Goal: Information Seeking & Learning: Learn about a topic

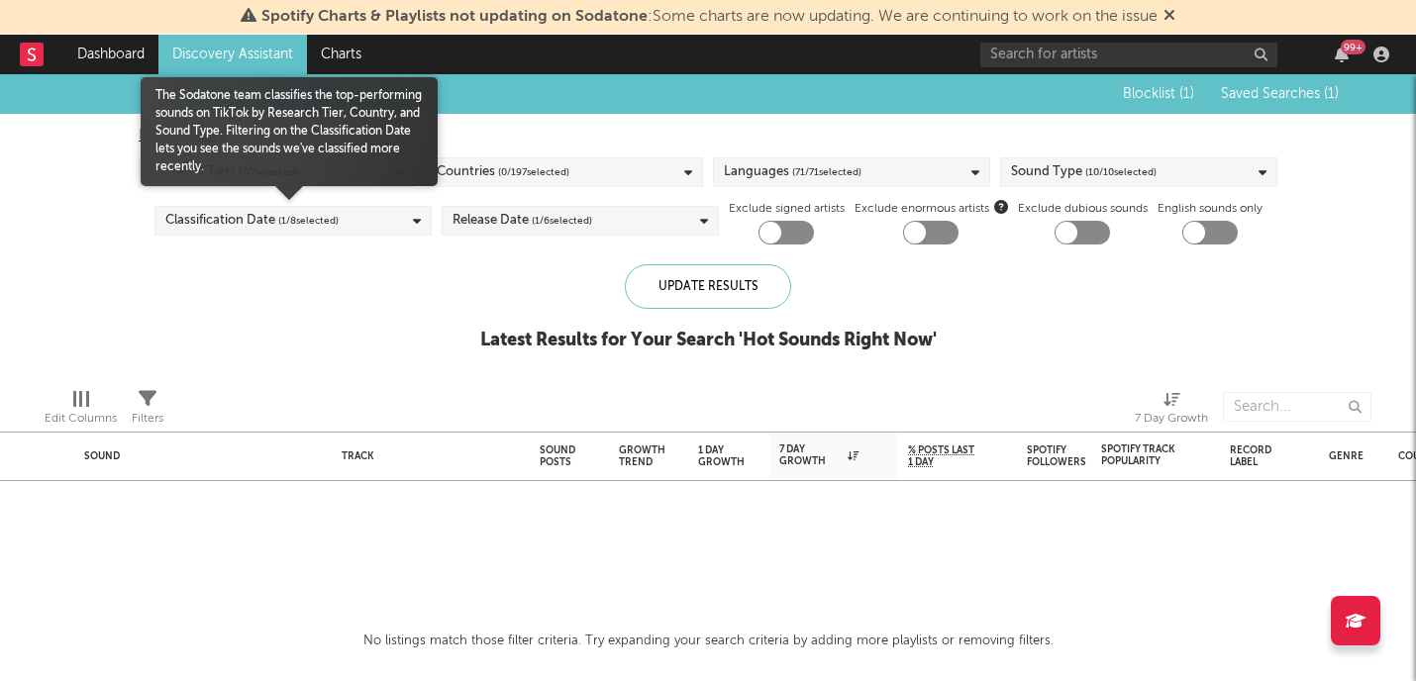
click at [280, 196] on div at bounding box center [289, 211] width 297 height 50
click at [279, 213] on span "( 1 / 8 selected)" at bounding box center [308, 221] width 60 height 24
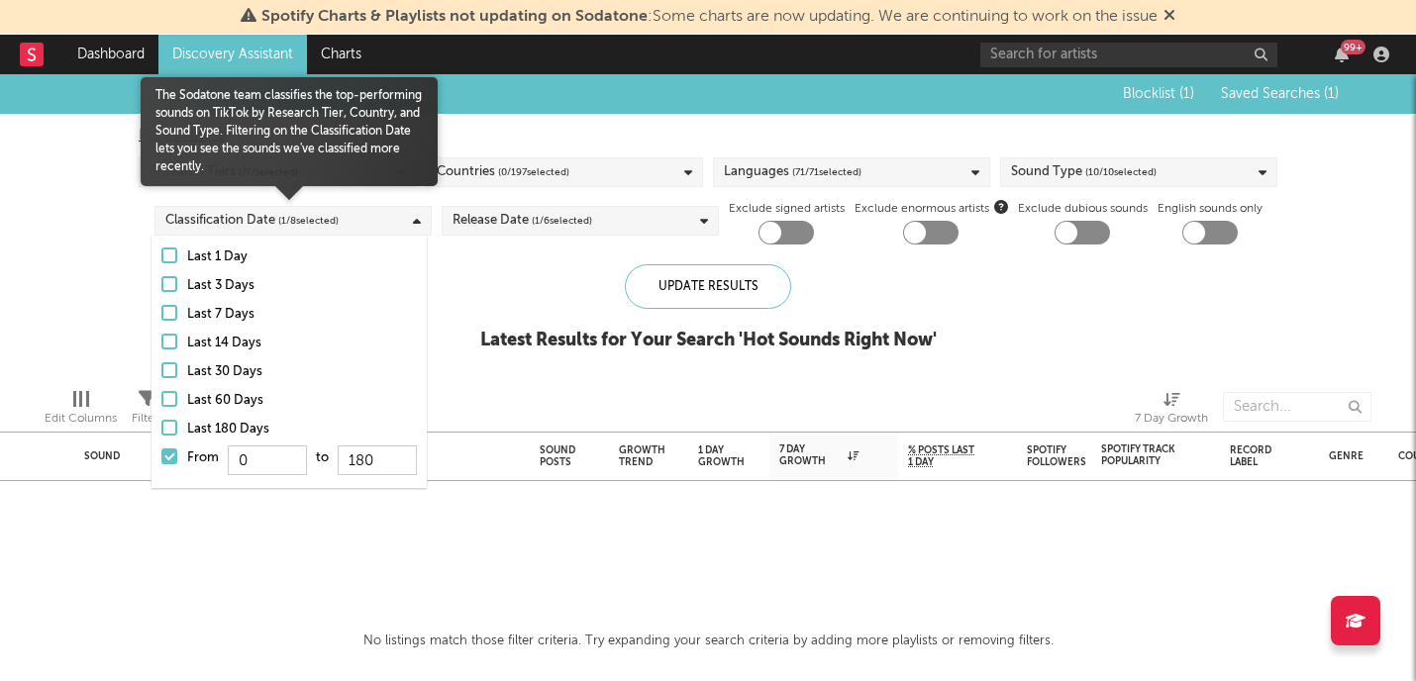
click at [170, 455] on div at bounding box center [169, 457] width 16 height 16
click at [161, 455] on input "From 0 to 180" at bounding box center [161, 463] width 0 height 32
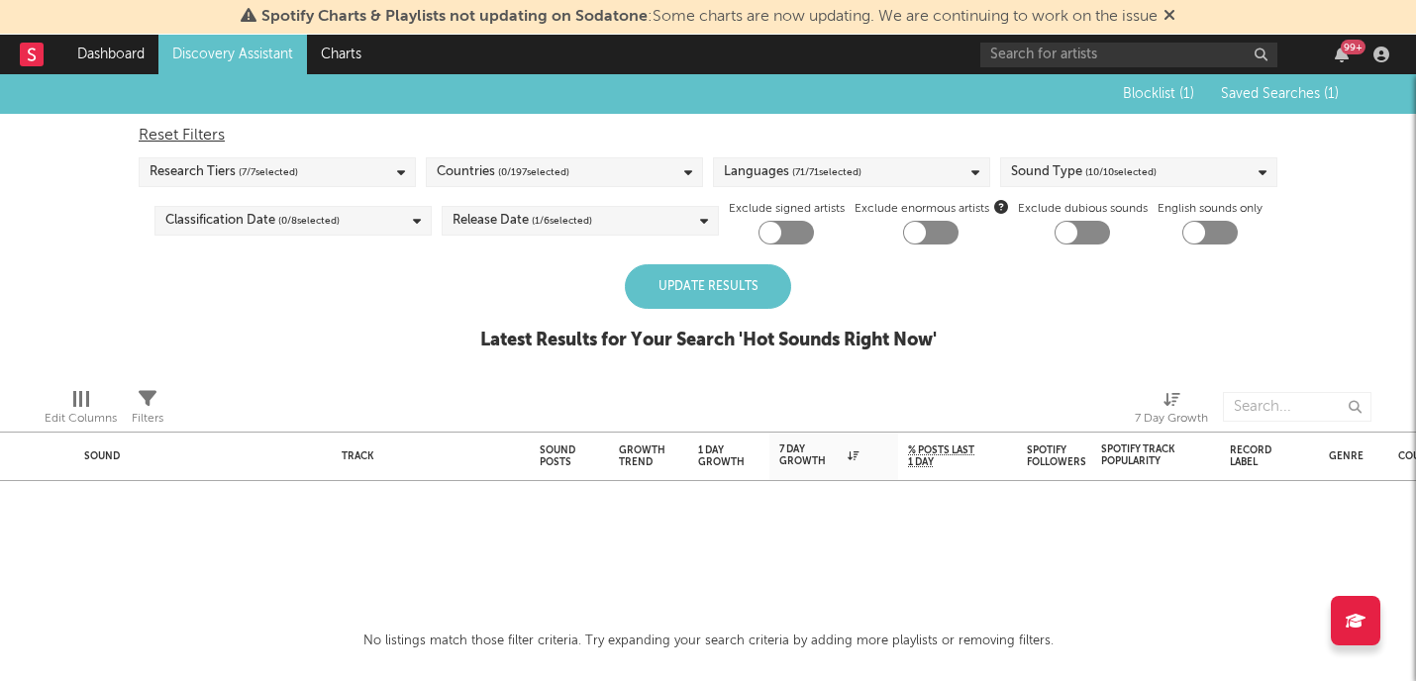
click at [500, 313] on div "Update Results Latest Results for Your Search ' Hot Sounds Right Now '" at bounding box center [708, 318] width 456 height 108
click at [680, 307] on div "Update Results" at bounding box center [708, 286] width 166 height 45
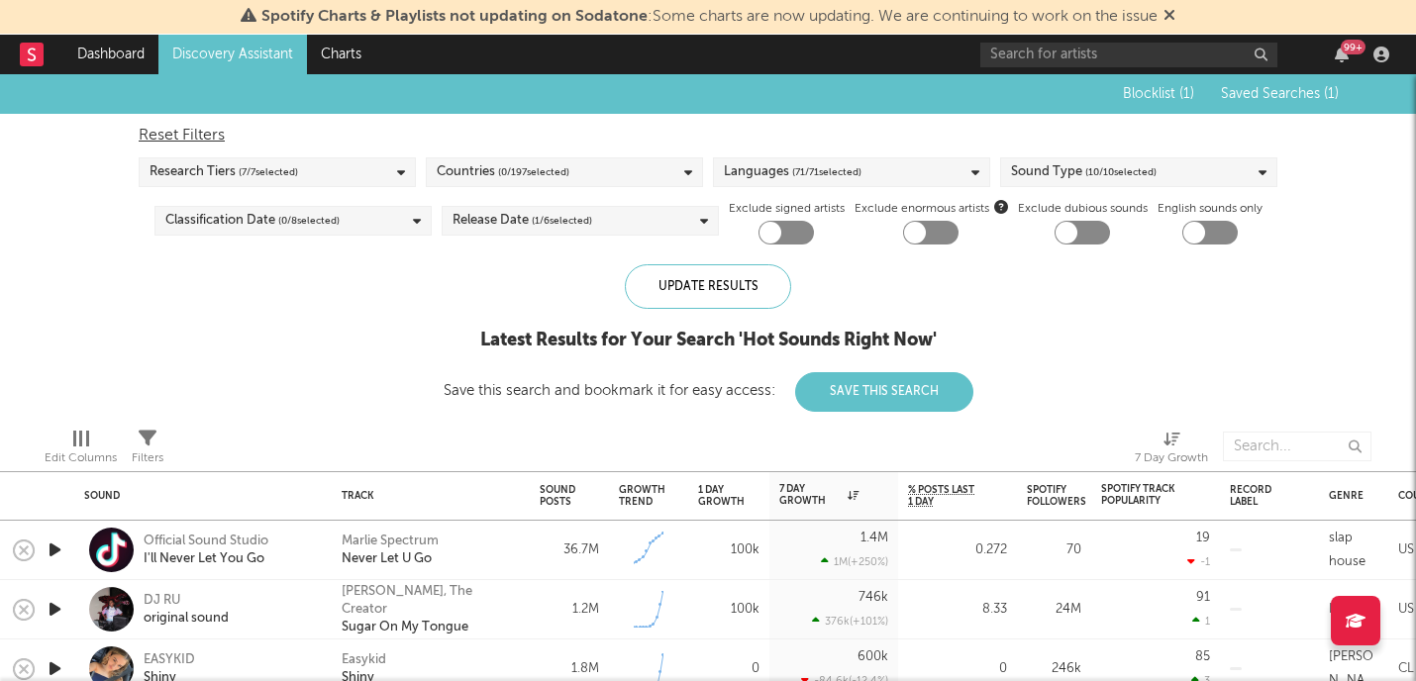
click at [623, 170] on div "Countries ( 0 / 197 selected)" at bounding box center [564, 172] width 277 height 30
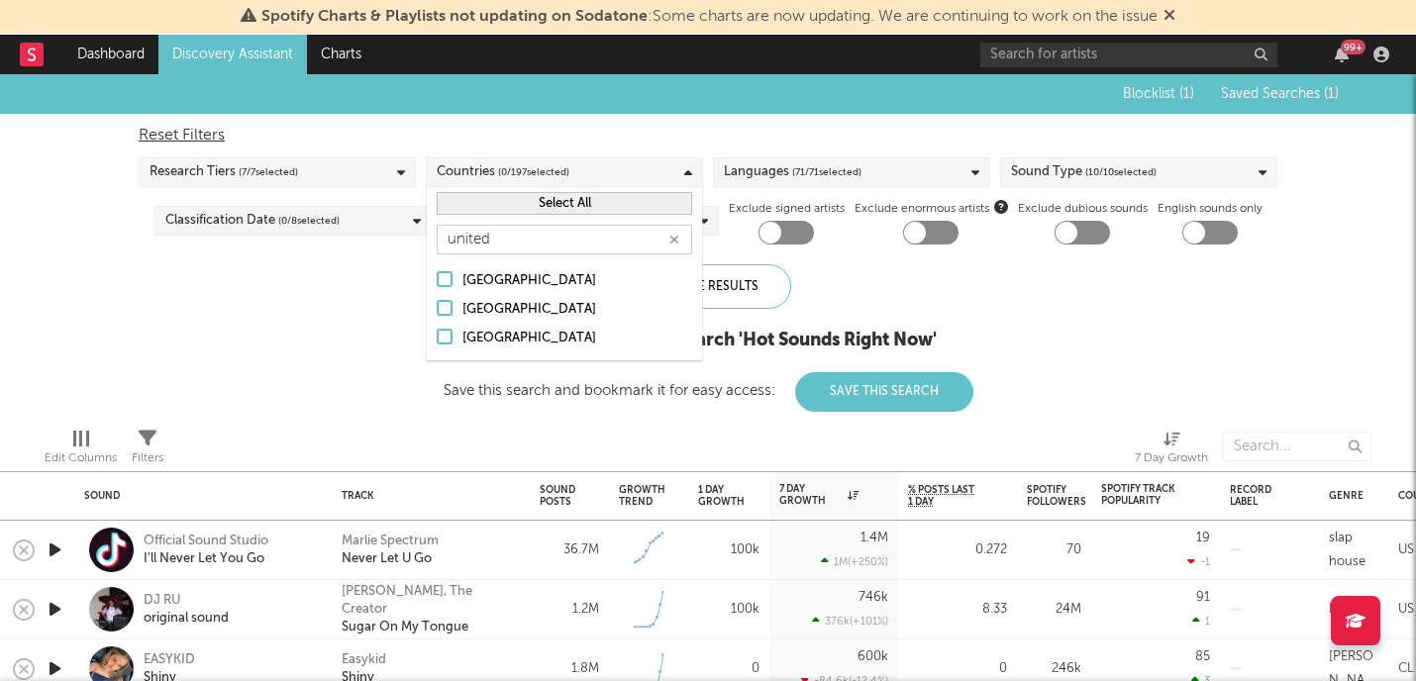
type input "united"
click at [483, 338] on div "[GEOGRAPHIC_DATA]" at bounding box center [577, 339] width 230 height 24
click at [437, 338] on input "[GEOGRAPHIC_DATA]" at bounding box center [437, 339] width 0 height 24
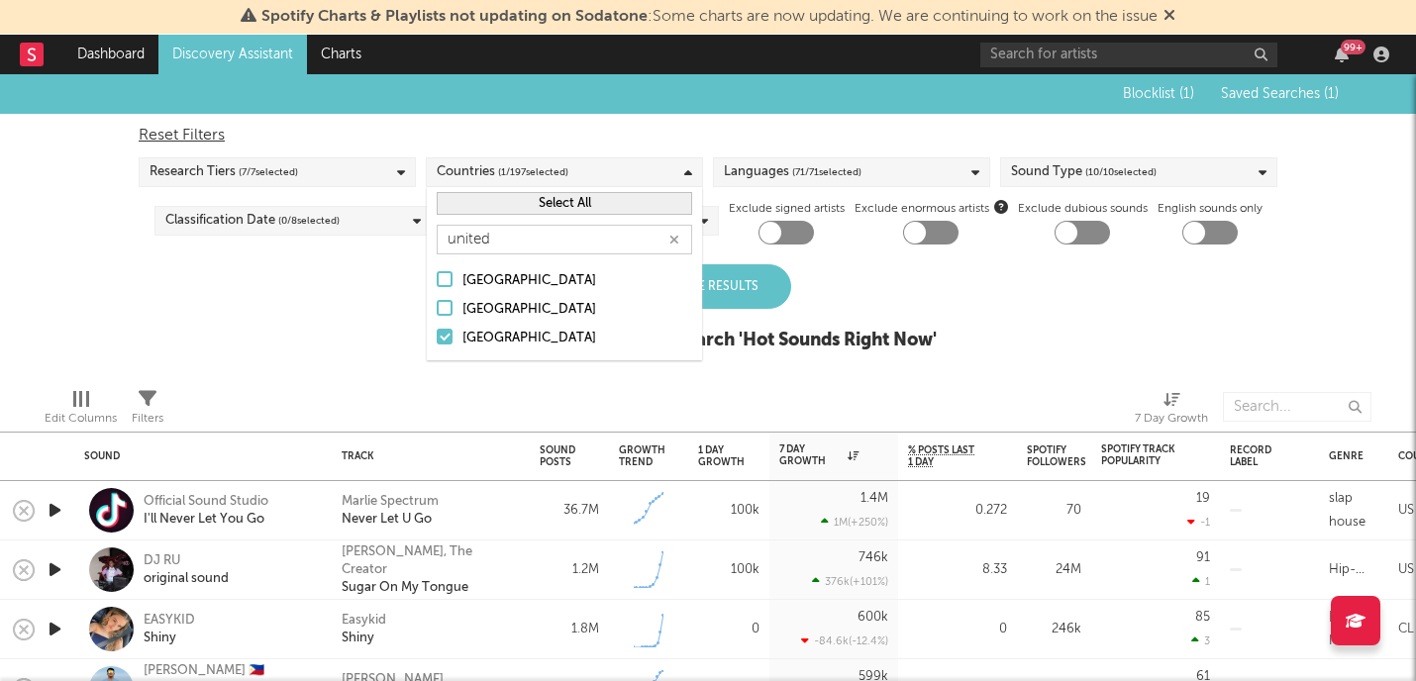
click at [481, 309] on div "[GEOGRAPHIC_DATA]" at bounding box center [577, 310] width 230 height 24
click at [437, 309] on input "[GEOGRAPHIC_DATA]" at bounding box center [437, 310] width 0 height 24
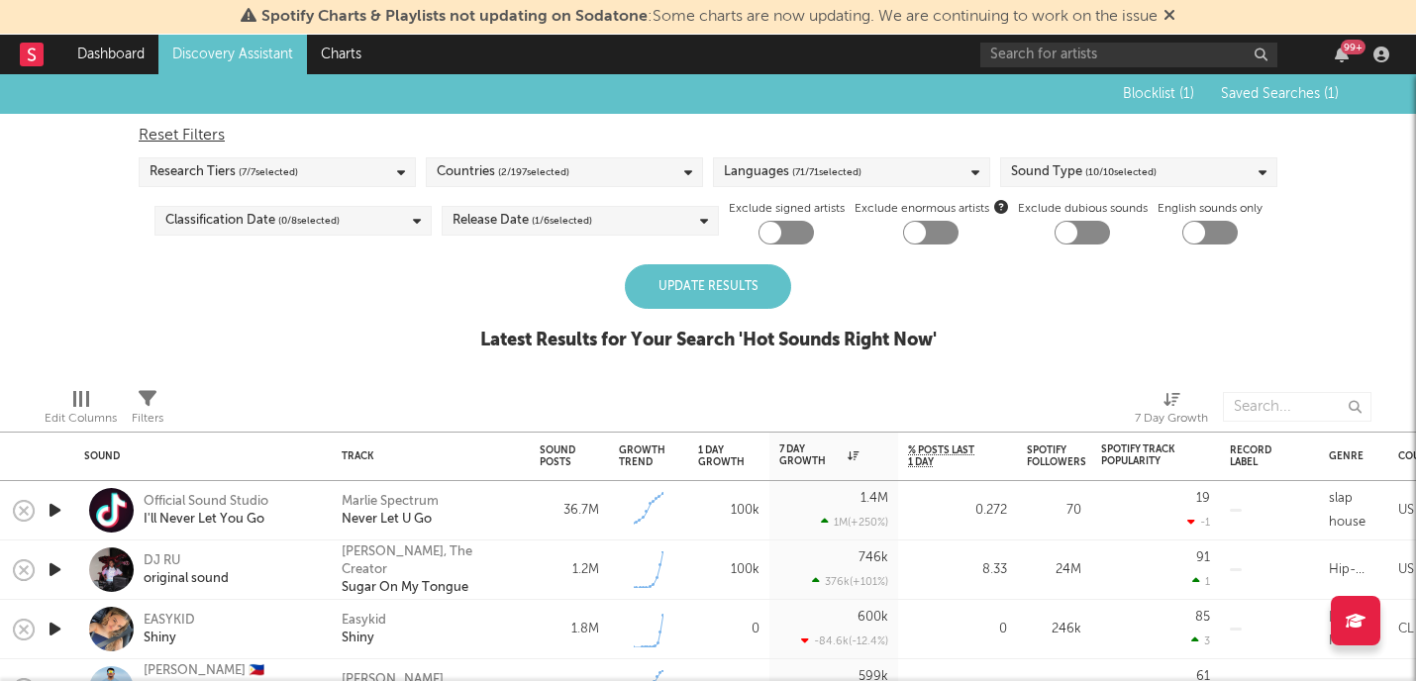
click at [738, 279] on div "Update Results" at bounding box center [708, 286] width 166 height 45
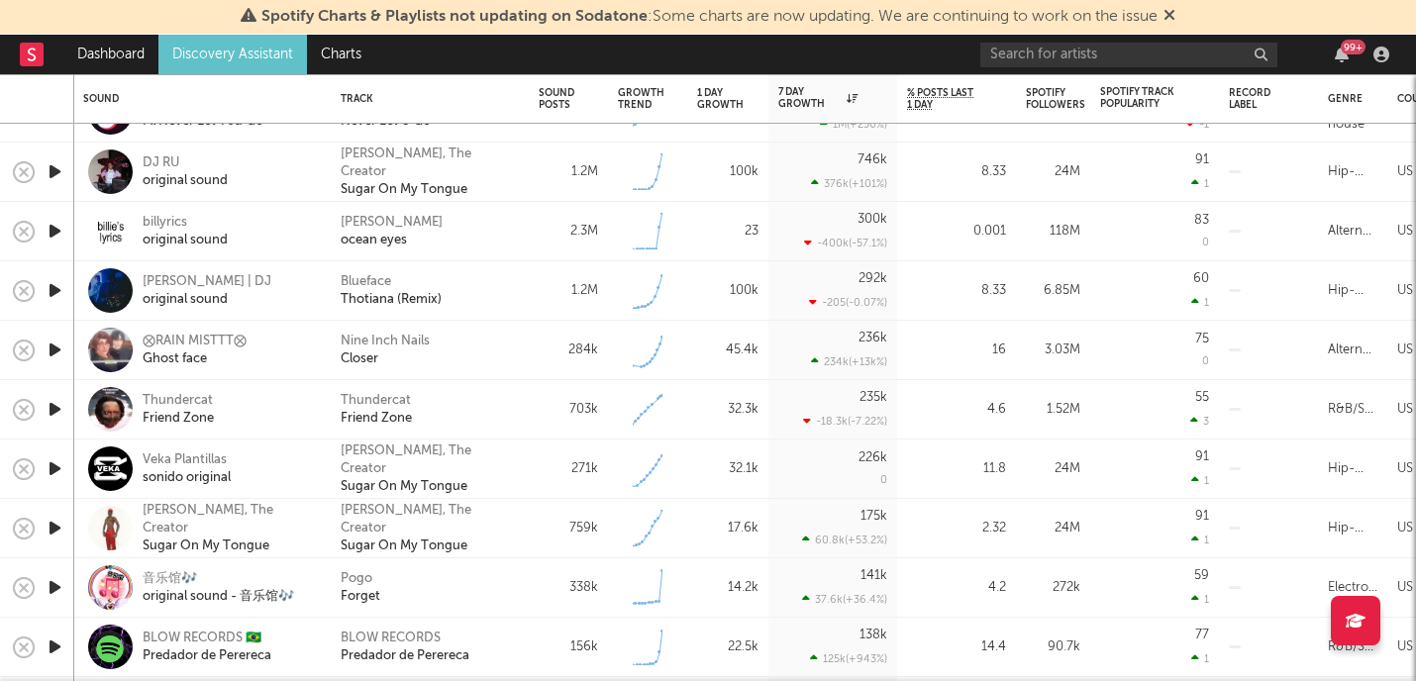
click at [57, 347] on icon "button" at bounding box center [55, 350] width 21 height 25
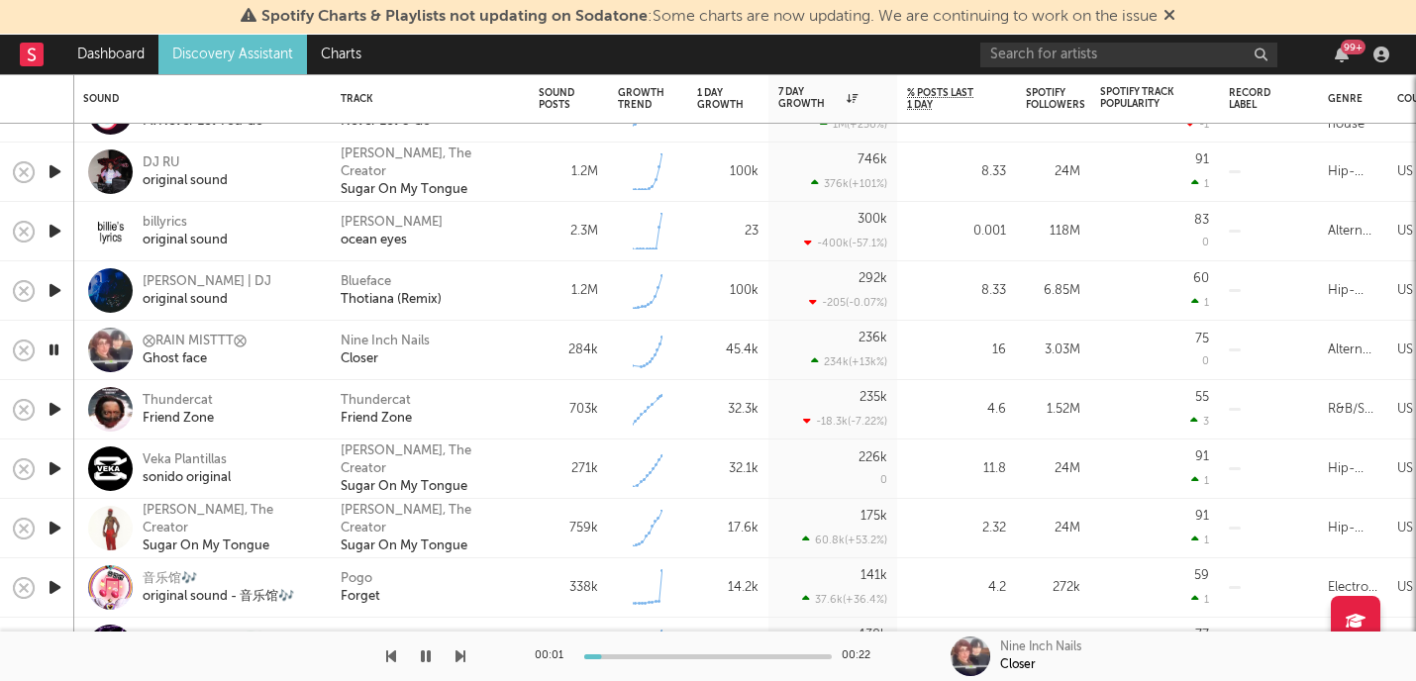
click at [57, 347] on icon "button" at bounding box center [54, 350] width 19 height 25
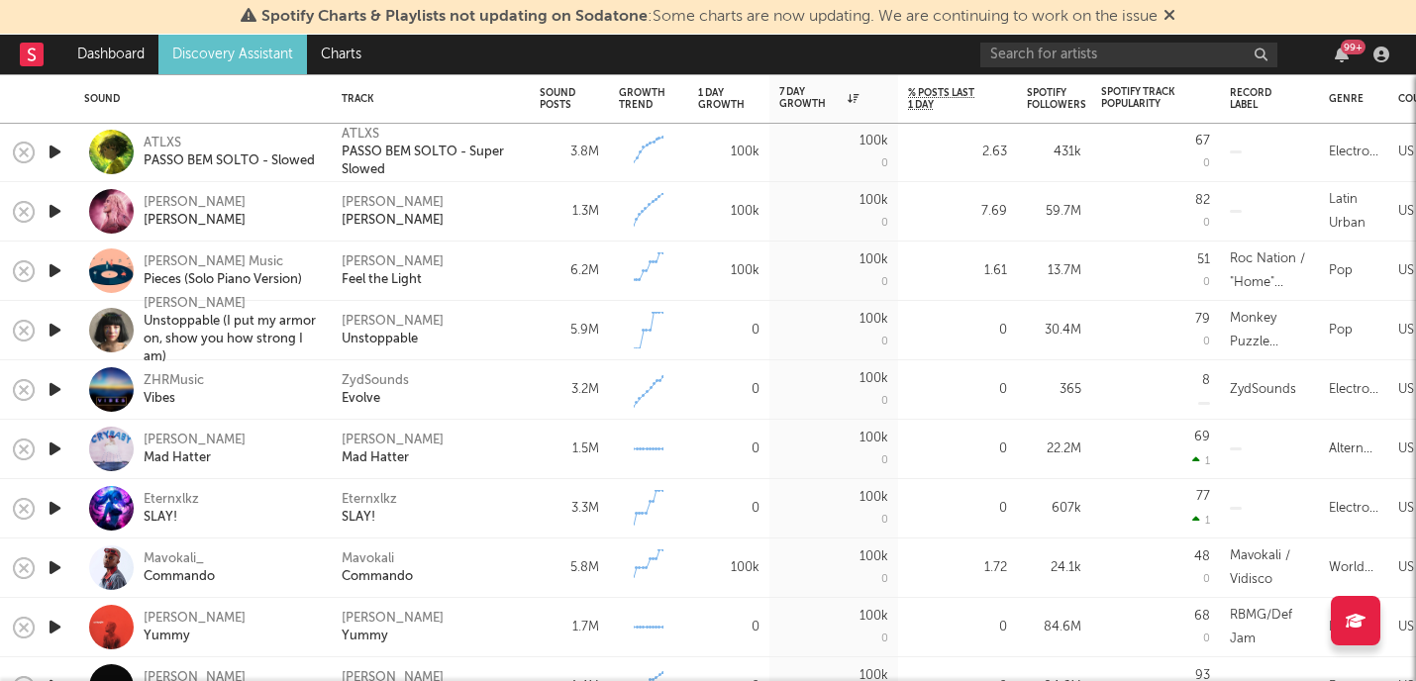
click at [48, 325] on icon "button" at bounding box center [55, 330] width 21 height 25
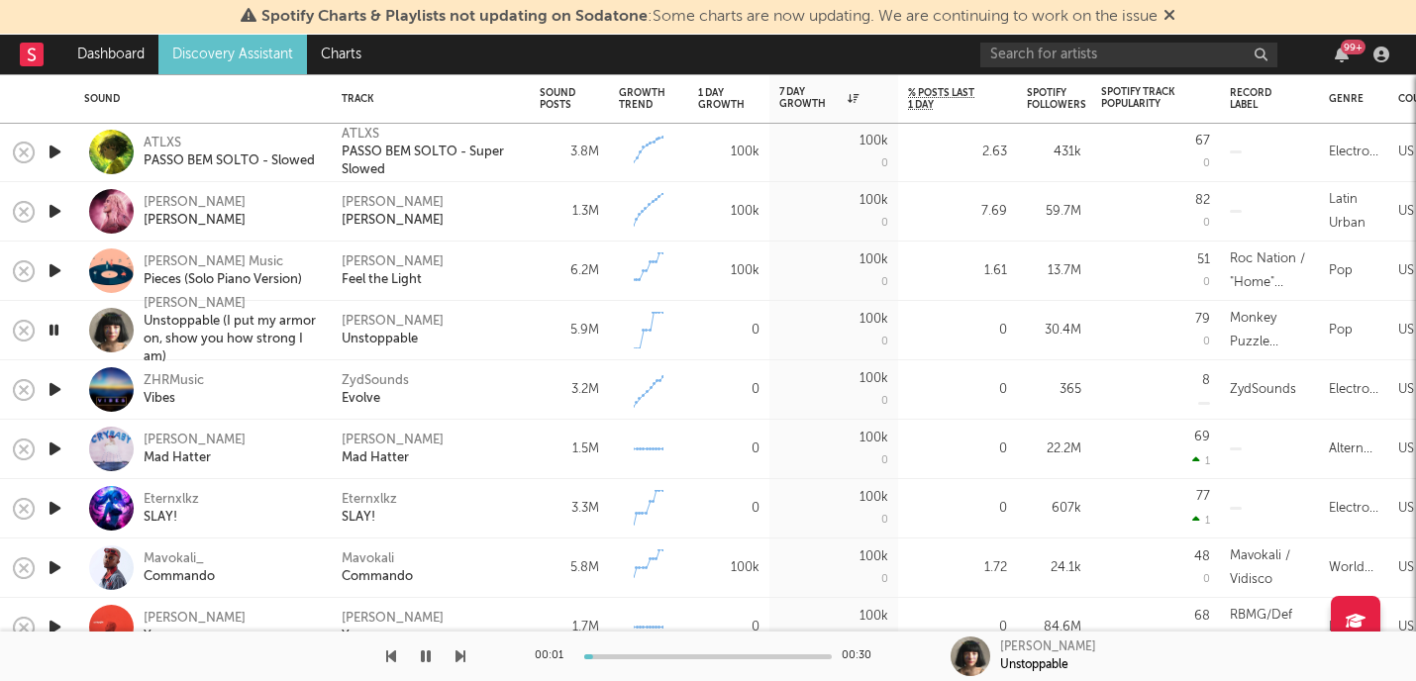
click at [54, 329] on icon "button" at bounding box center [54, 330] width 19 height 25
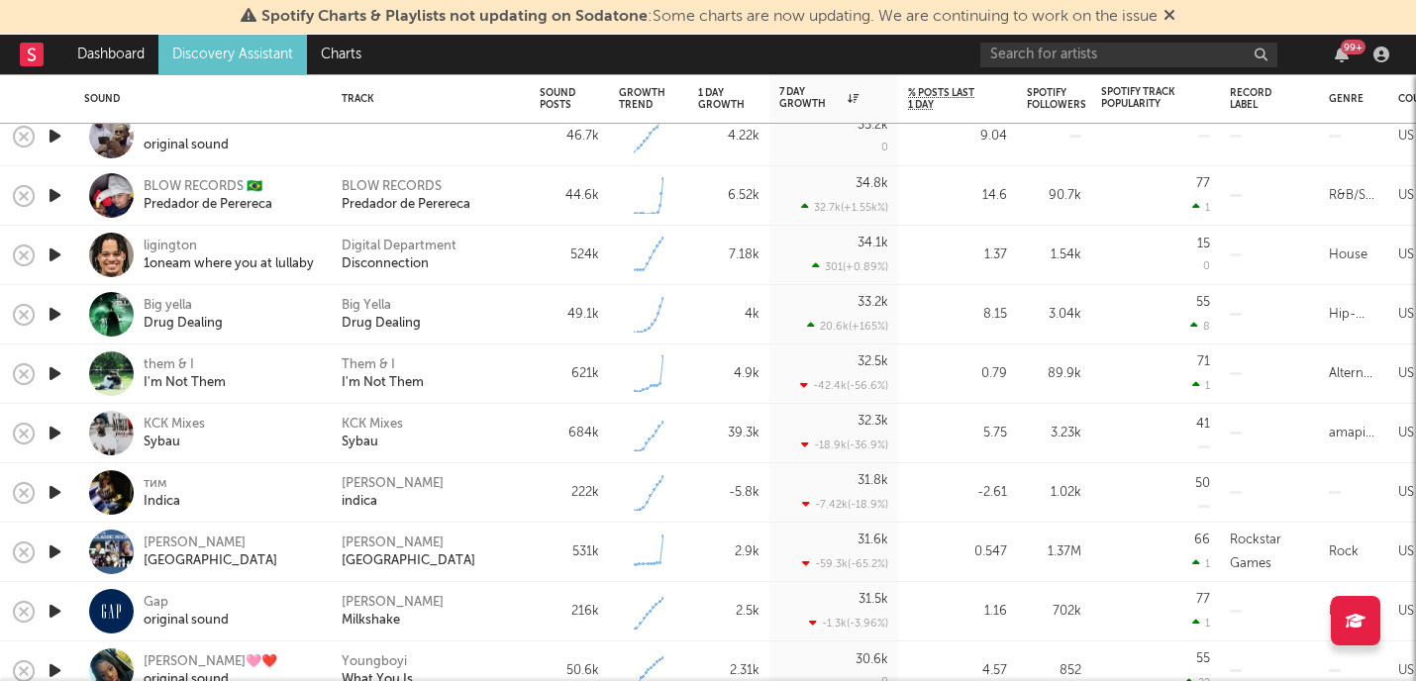
click at [51, 605] on icon "button" at bounding box center [55, 611] width 21 height 25
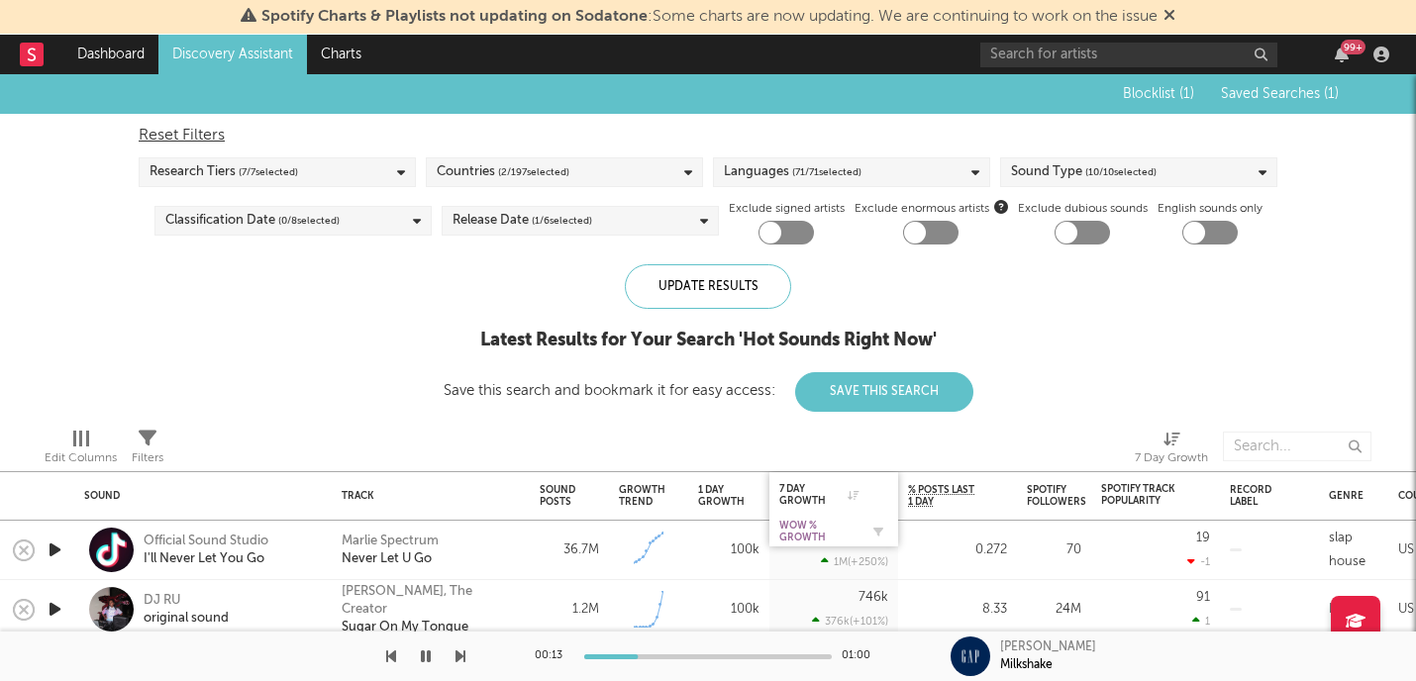
click at [840, 537] on div "WoW % Growth" at bounding box center [818, 532] width 79 height 24
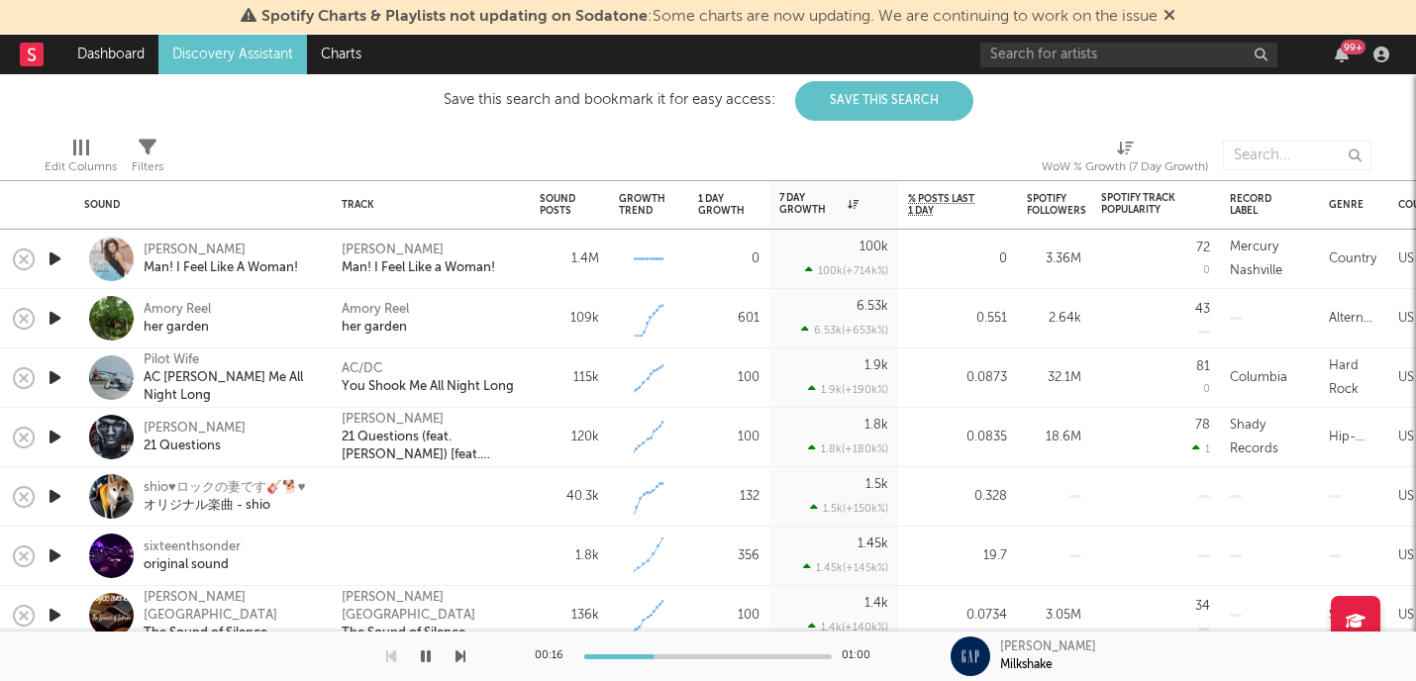
click at [53, 318] on icon "button" at bounding box center [55, 318] width 21 height 25
click at [52, 380] on icon "button" at bounding box center [55, 377] width 21 height 25
click at [53, 428] on icon "button" at bounding box center [55, 437] width 21 height 25
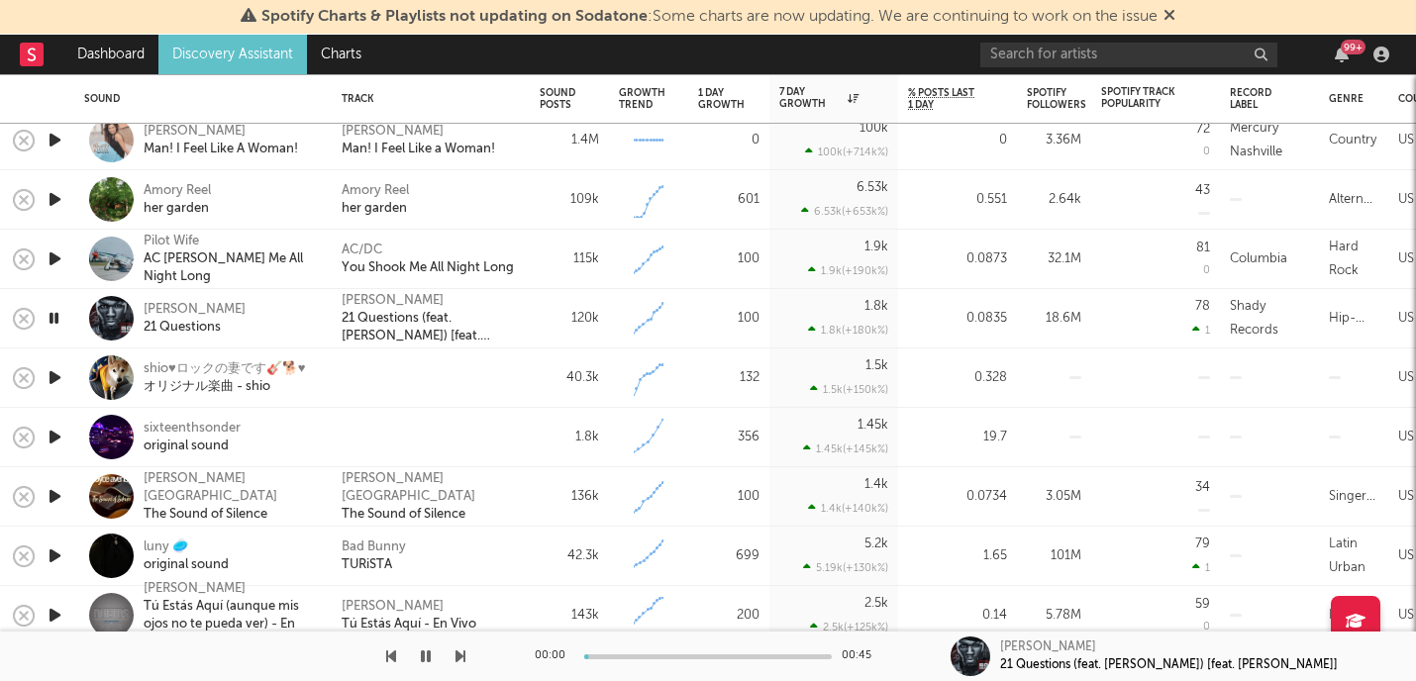
click at [59, 373] on icon "button" at bounding box center [55, 377] width 21 height 25
click at [53, 438] on icon "button" at bounding box center [55, 437] width 21 height 25
click at [56, 497] on icon "button" at bounding box center [55, 496] width 21 height 25
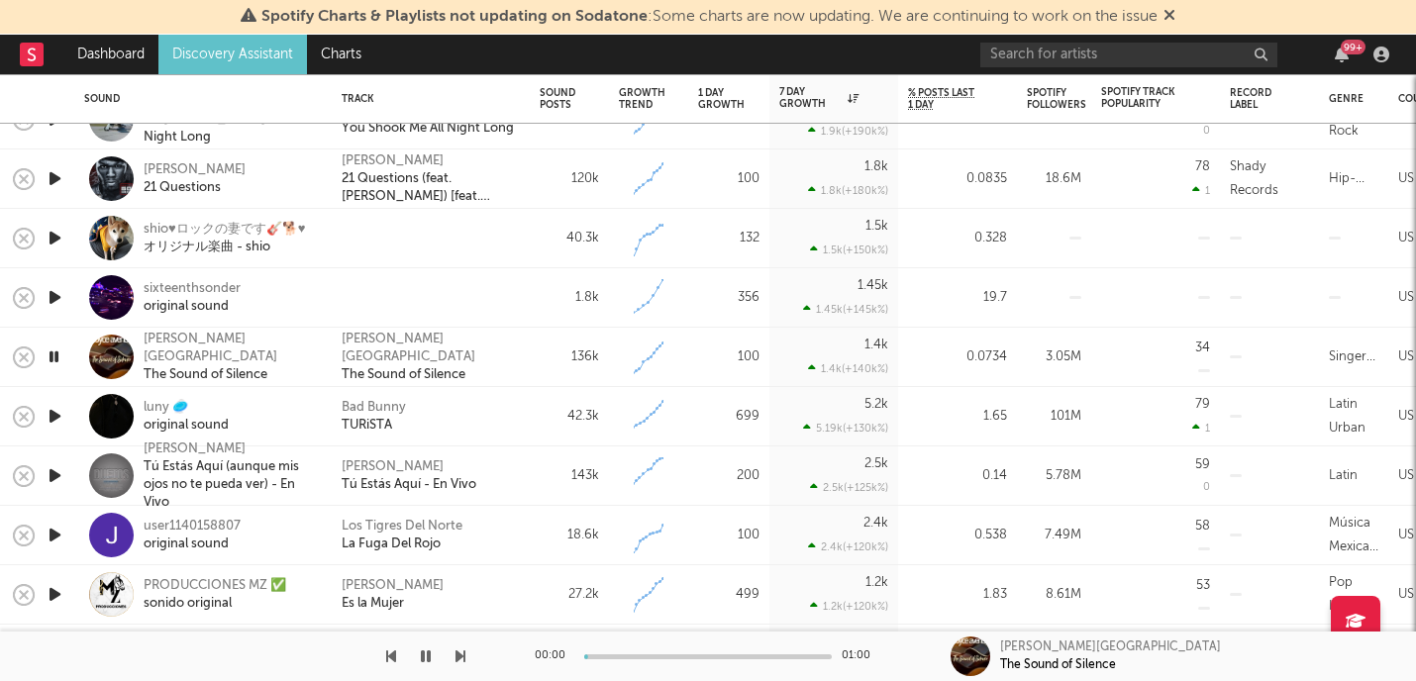
click at [57, 418] on icon "button" at bounding box center [55, 416] width 21 height 25
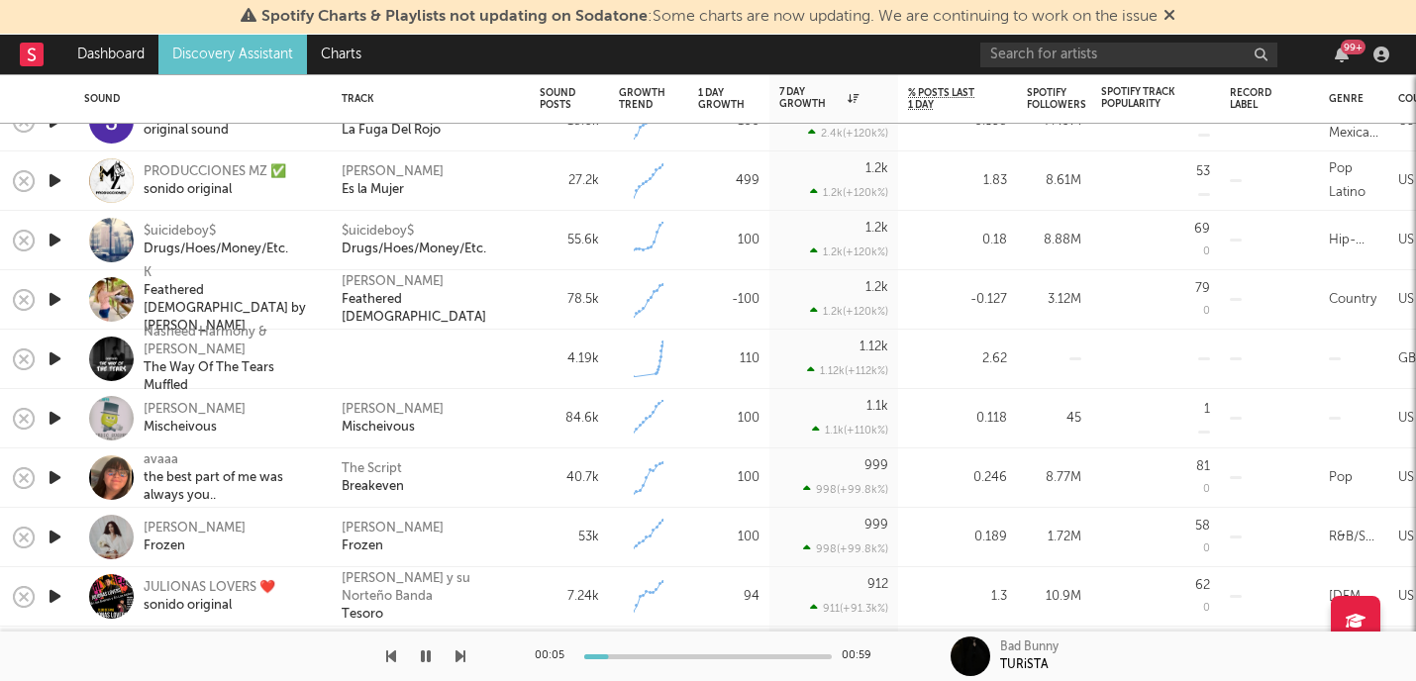
click at [53, 474] on icon "button" at bounding box center [55, 477] width 21 height 25
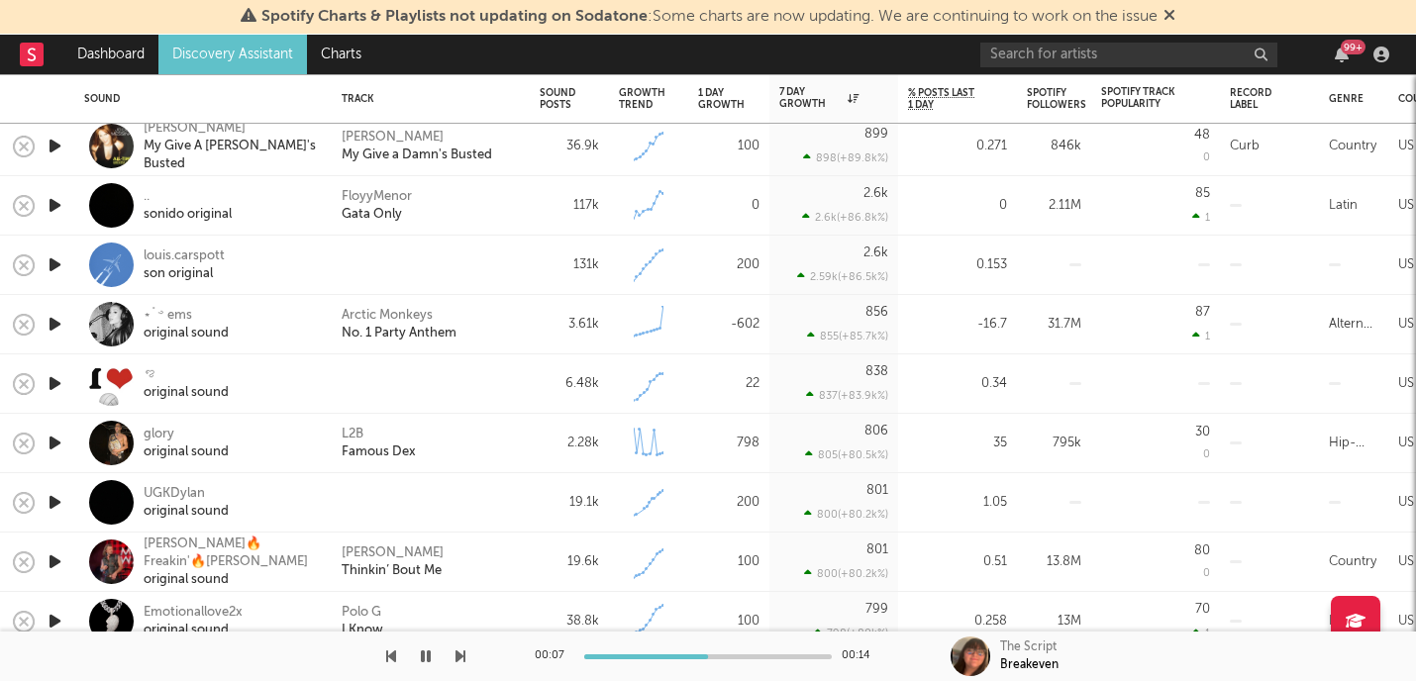
click at [53, 381] on icon "button" at bounding box center [55, 383] width 21 height 25
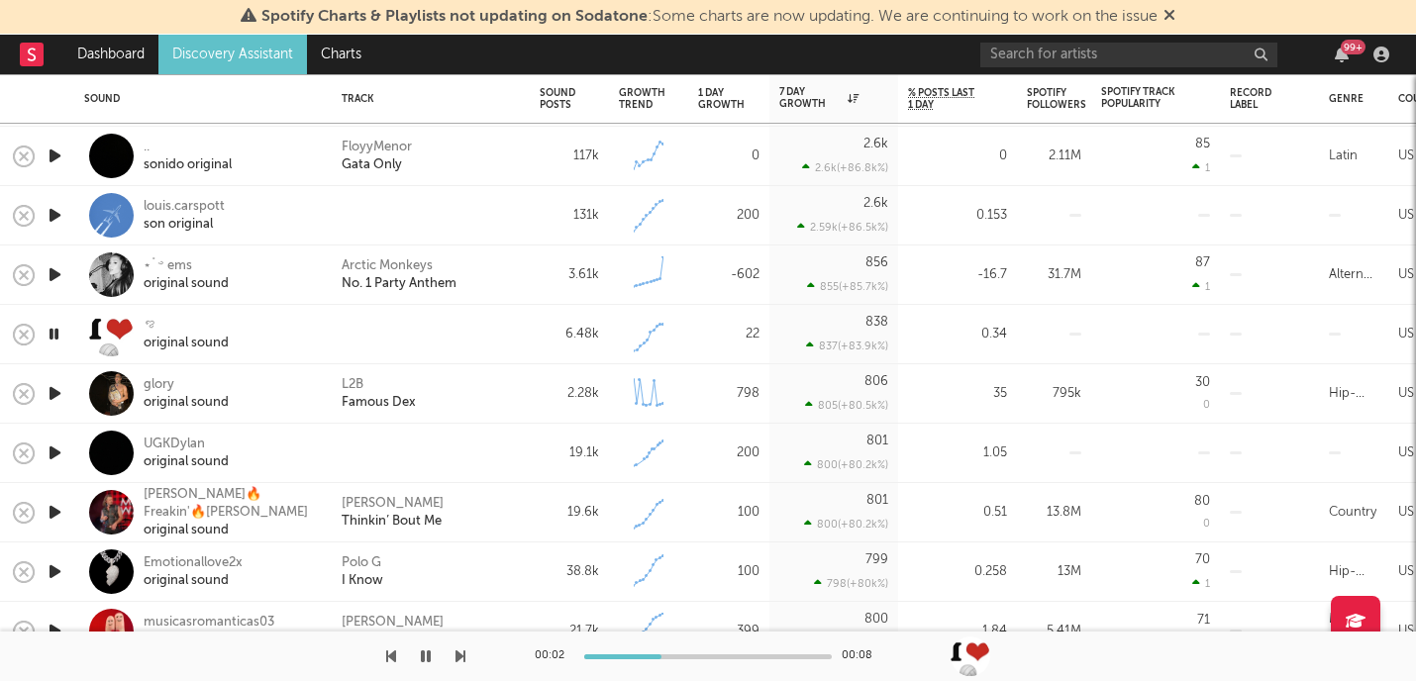
click at [47, 387] on icon "button" at bounding box center [55, 393] width 21 height 25
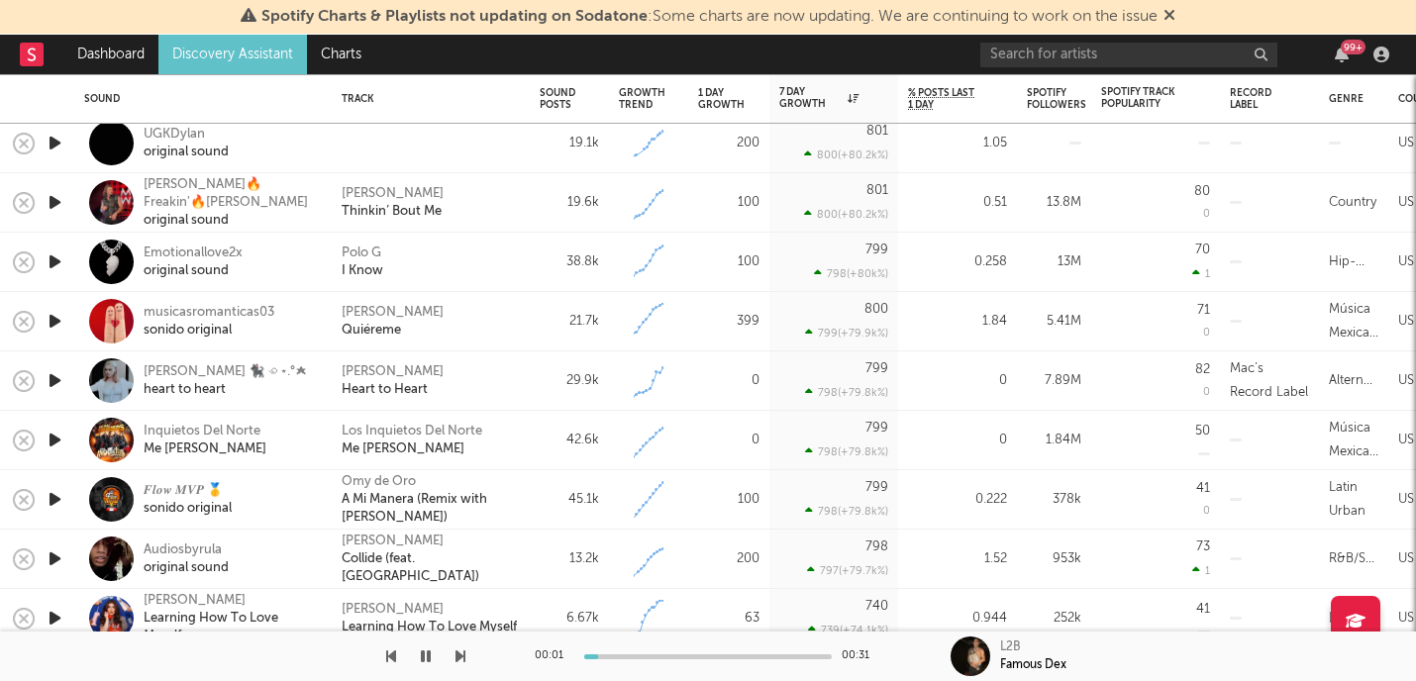
click at [56, 367] on div at bounding box center [55, 381] width 40 height 59
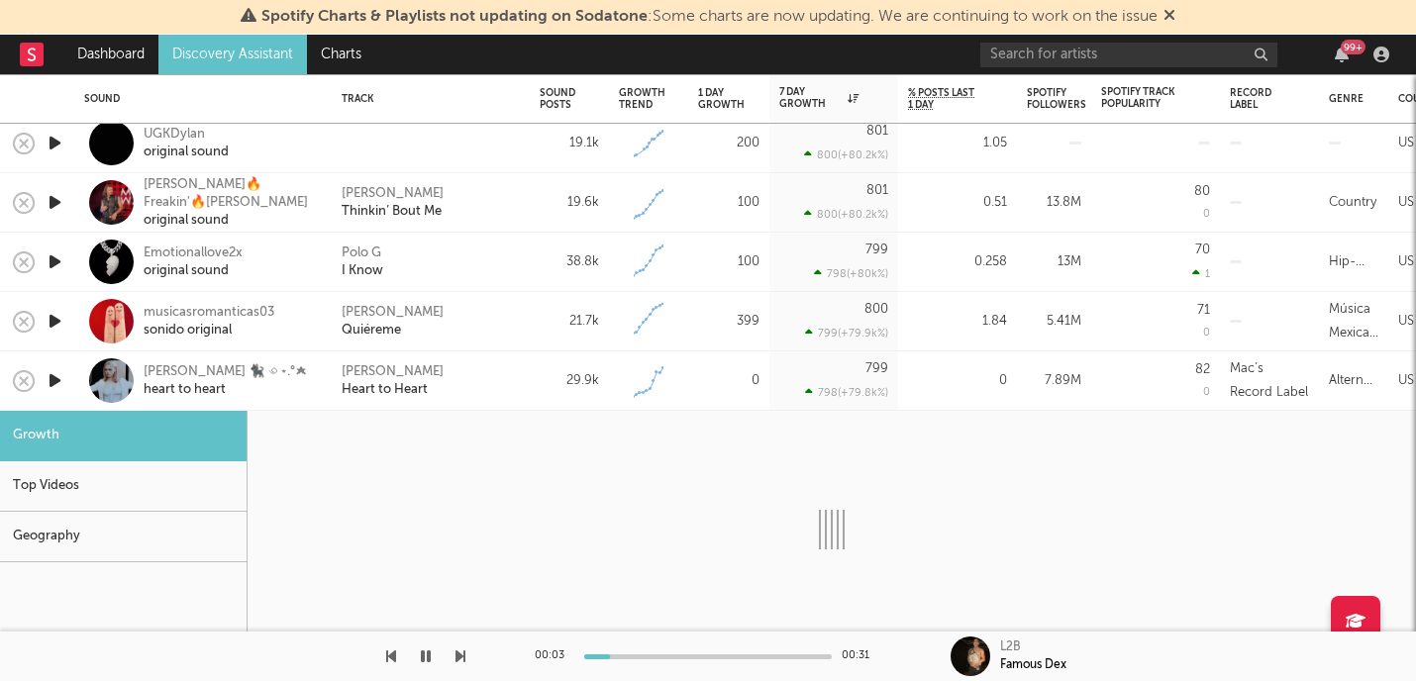
click at [70, 408] on div at bounding box center [55, 381] width 40 height 59
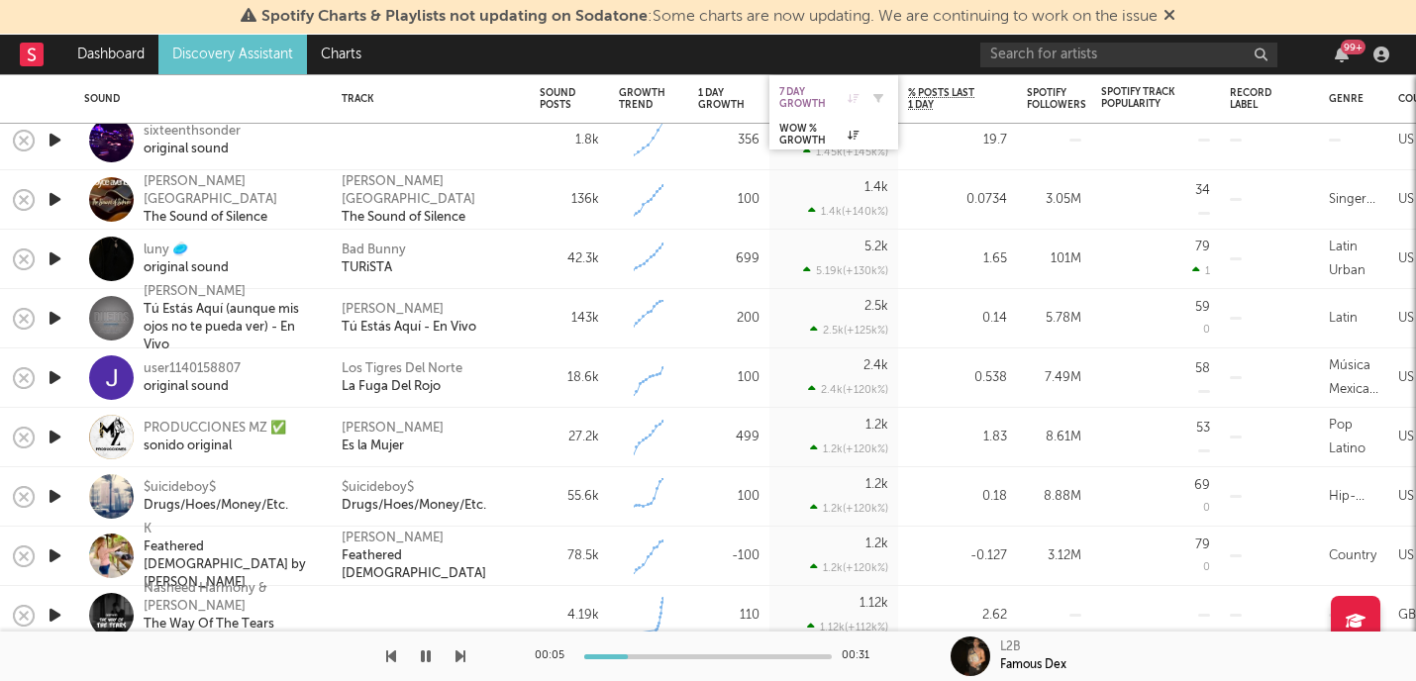
click at [818, 101] on div "7 Day Growth" at bounding box center [818, 98] width 79 height 24
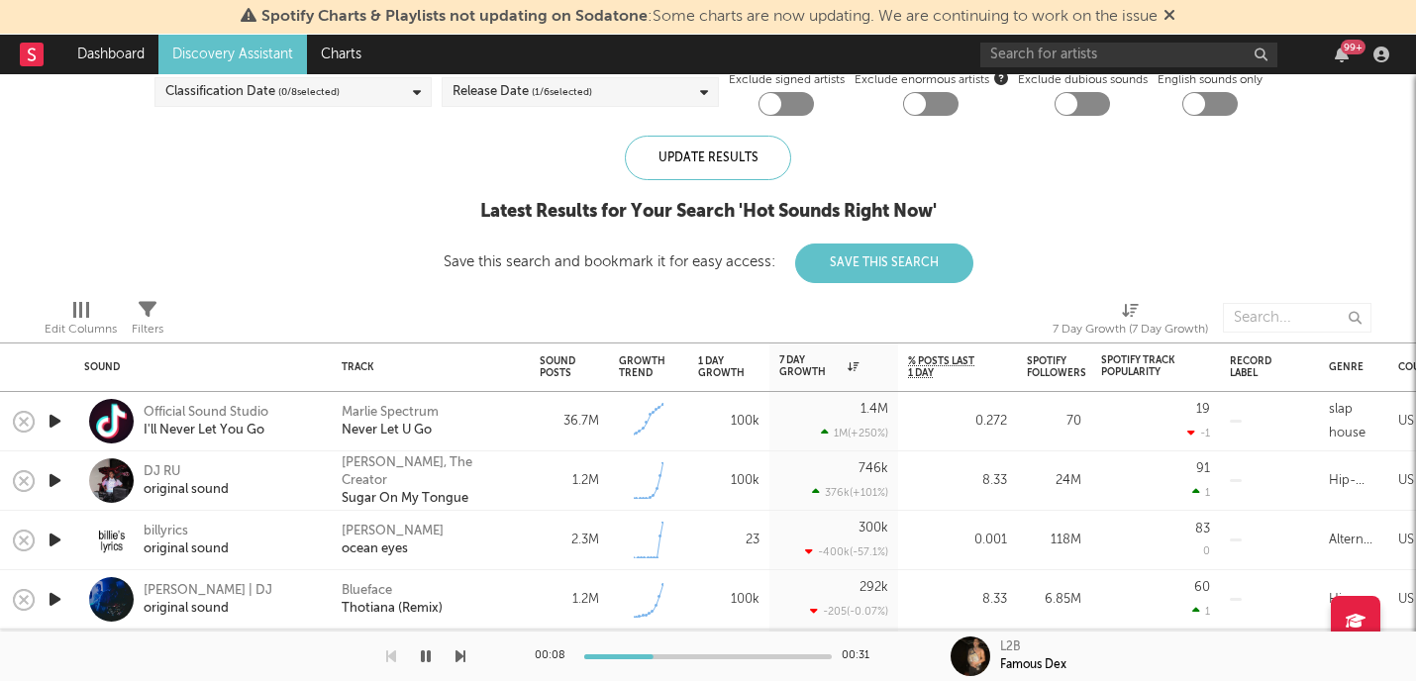
click at [56, 481] on icon "button" at bounding box center [55, 480] width 21 height 25
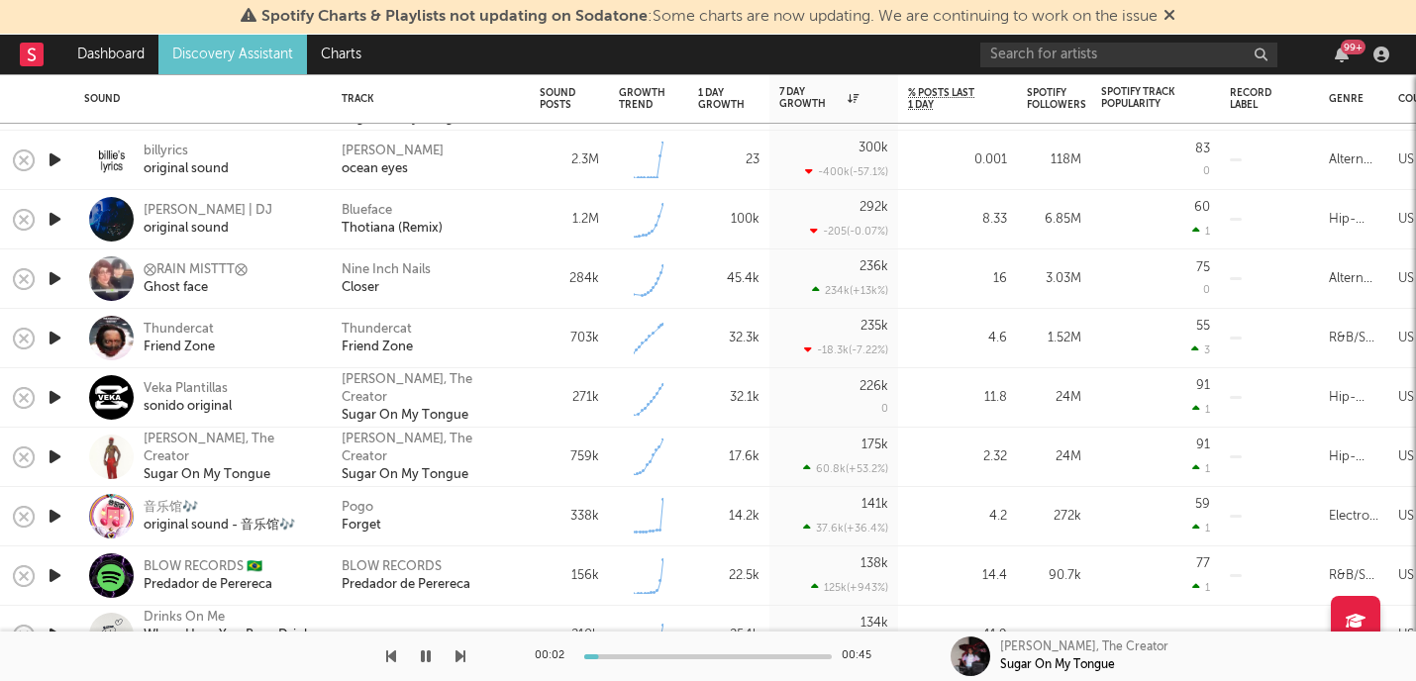
click at [58, 511] on icon "button" at bounding box center [55, 516] width 21 height 25
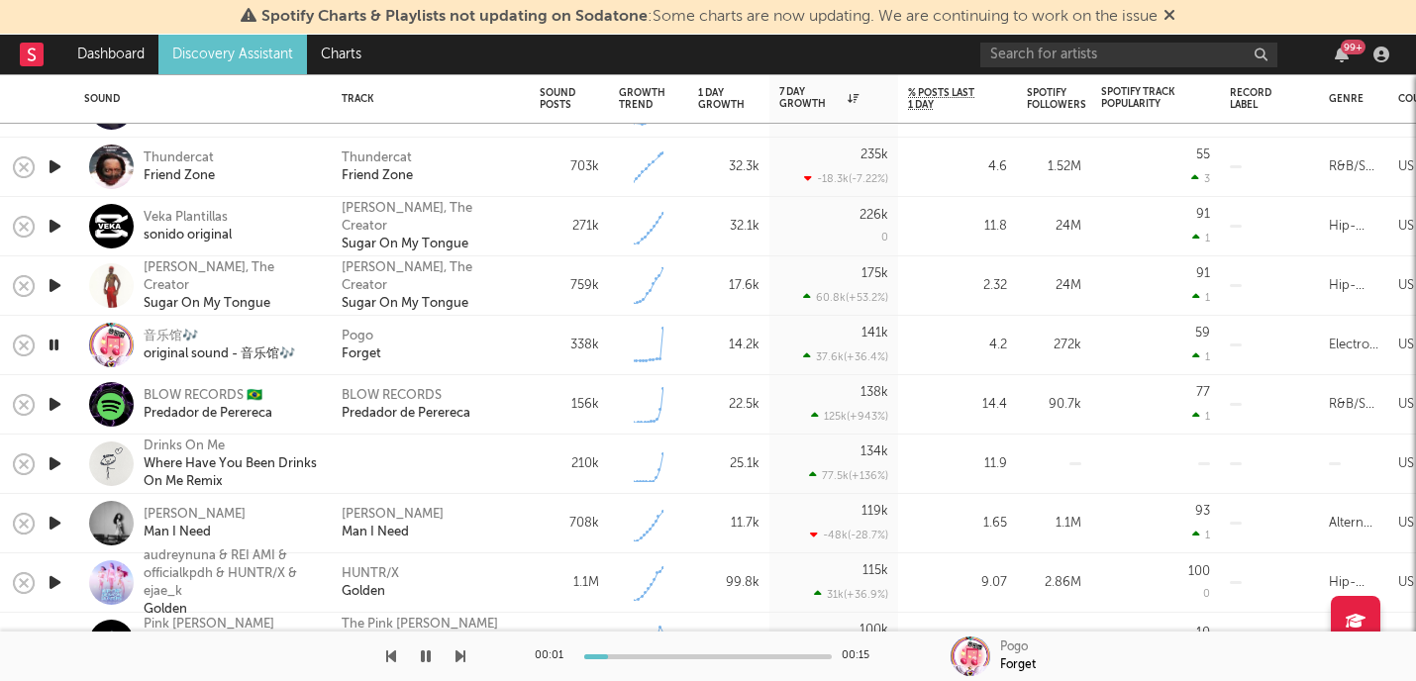
click at [51, 407] on icon "button" at bounding box center [55, 404] width 21 height 25
click at [59, 457] on icon "button" at bounding box center [55, 464] width 21 height 25
click at [53, 522] on icon "button" at bounding box center [55, 523] width 21 height 25
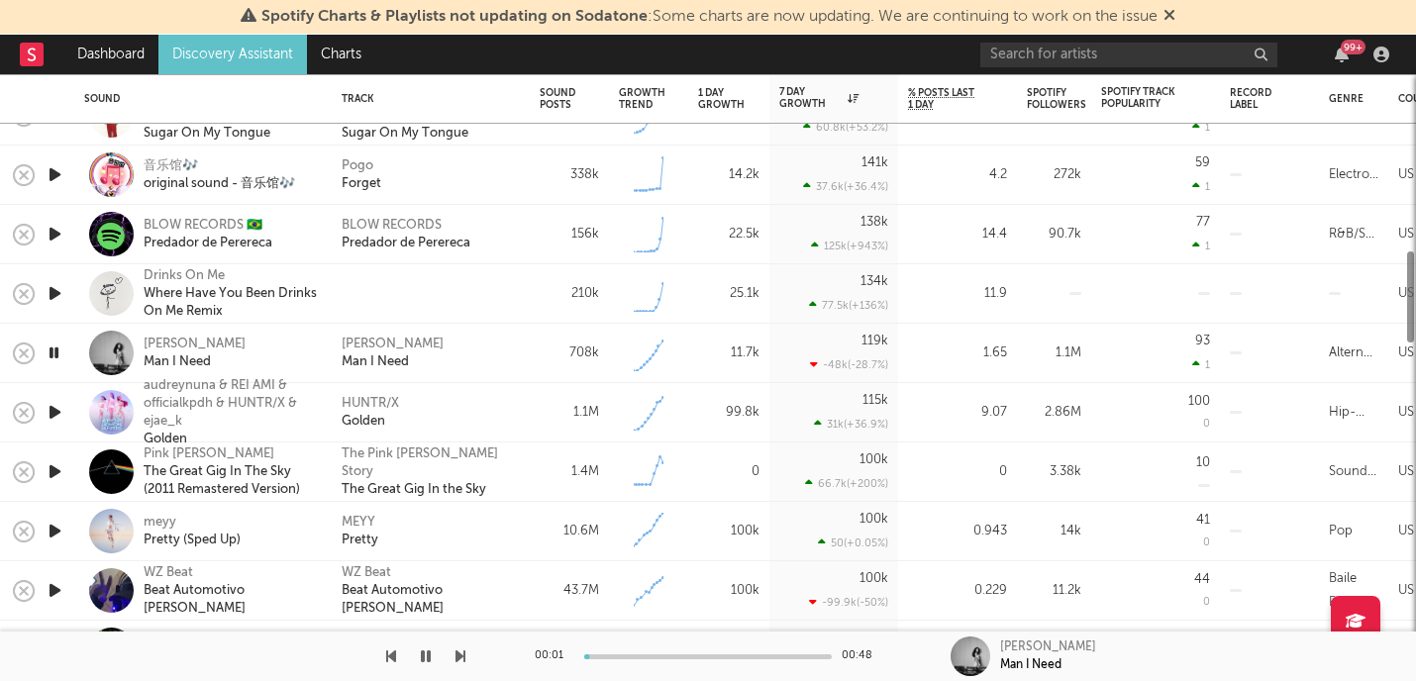
click at [57, 417] on icon "button" at bounding box center [55, 412] width 21 height 25
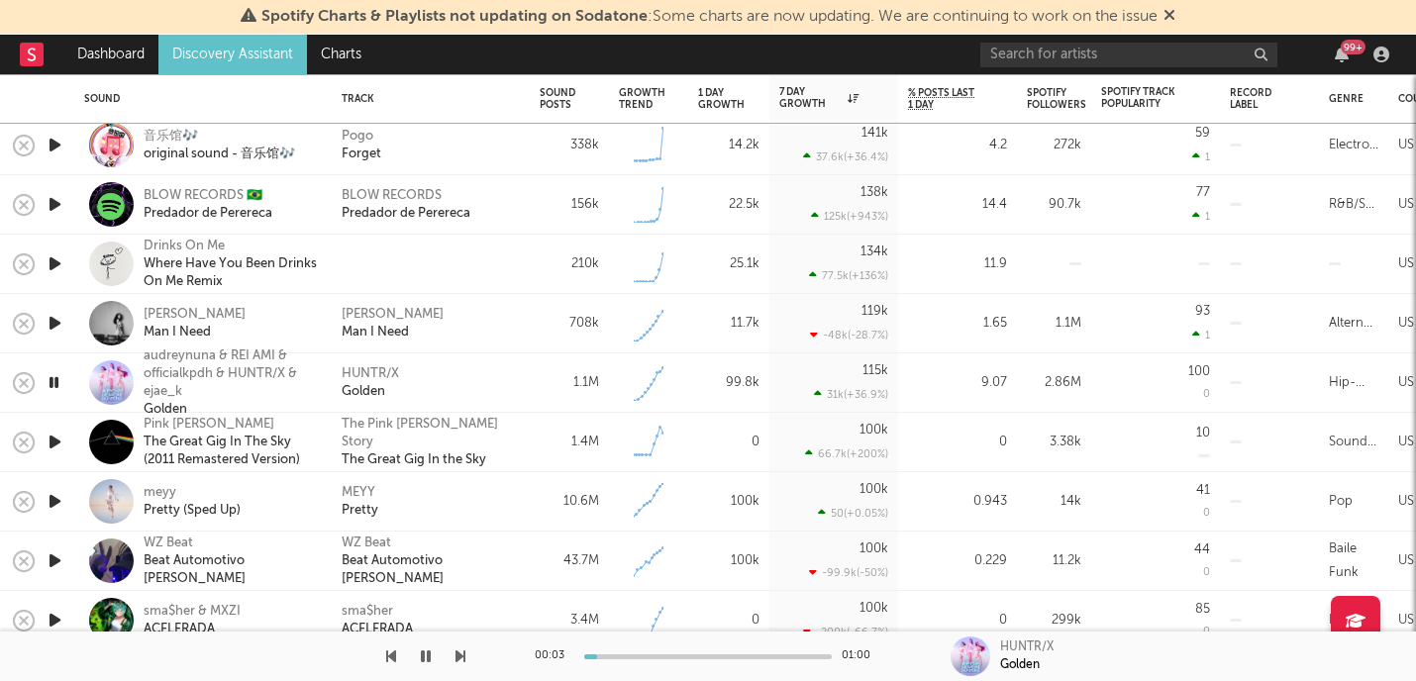
click at [52, 503] on icon "button" at bounding box center [55, 501] width 21 height 25
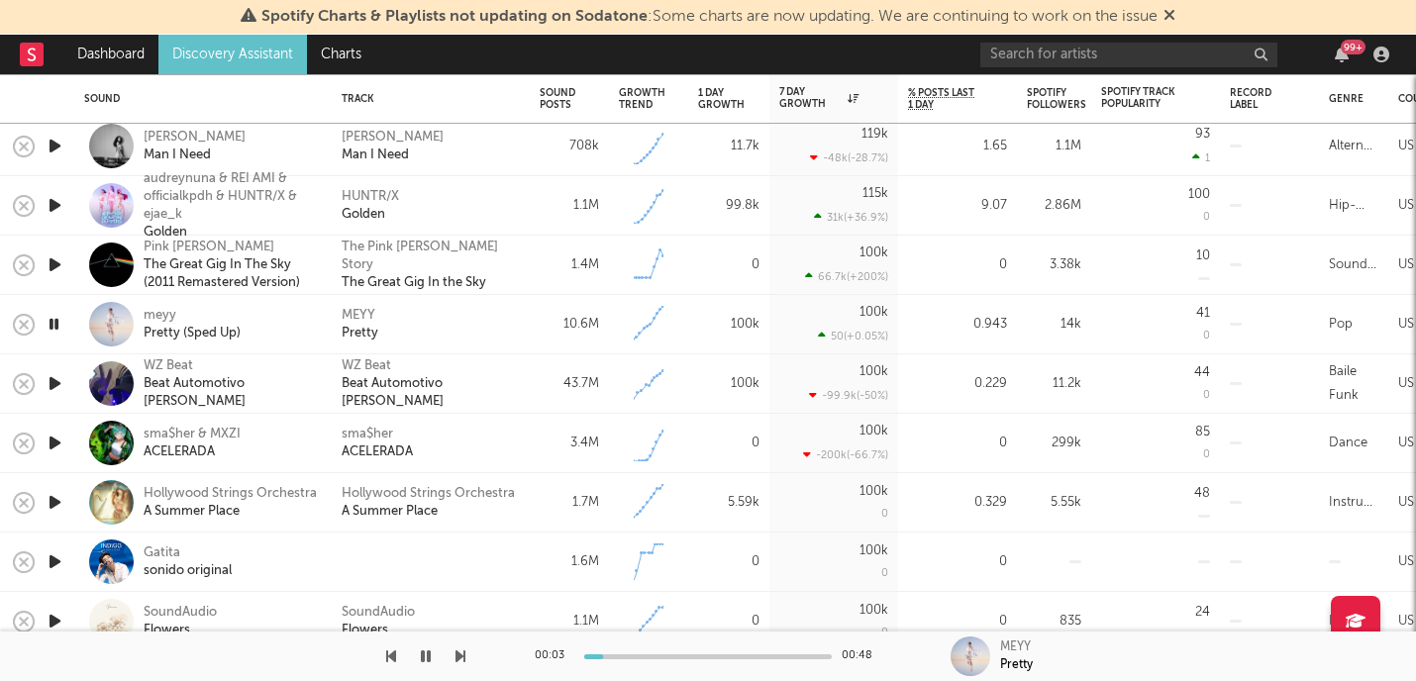
click at [62, 443] on icon "button" at bounding box center [55, 443] width 21 height 25
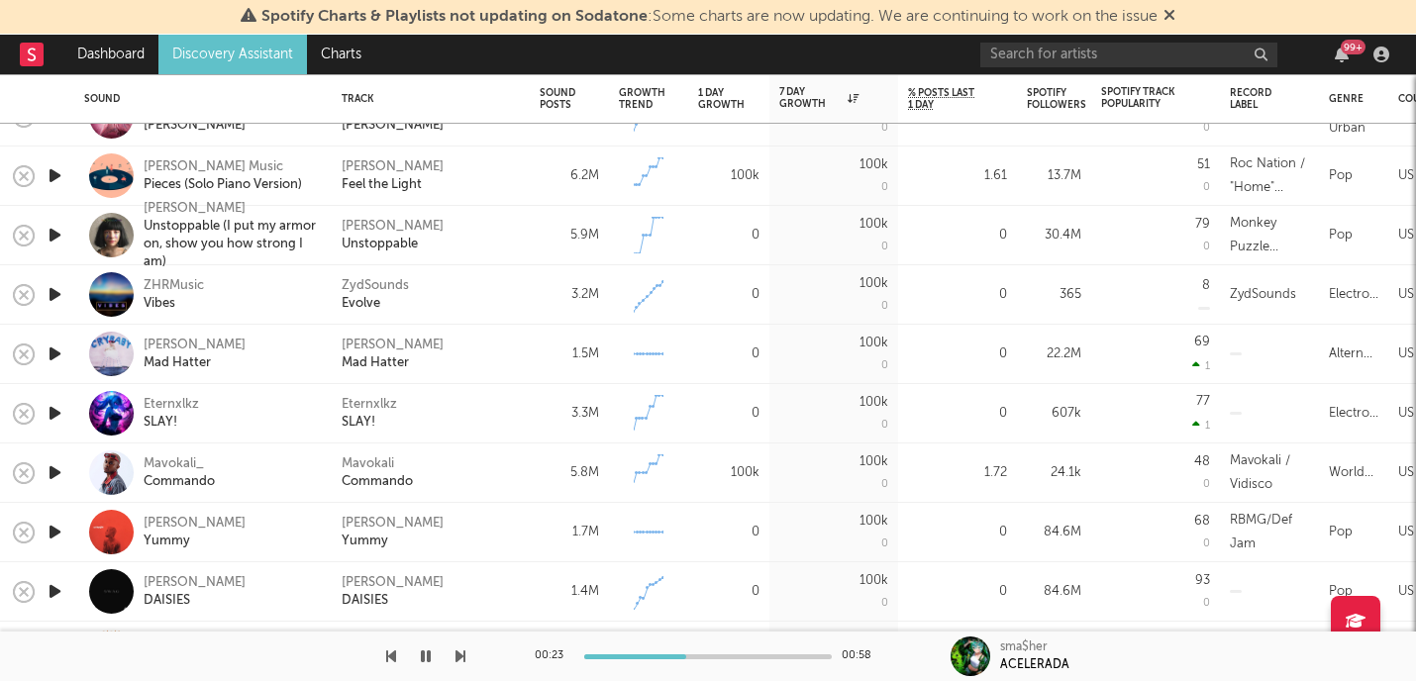
click at [62, 356] on icon "button" at bounding box center [55, 354] width 21 height 25
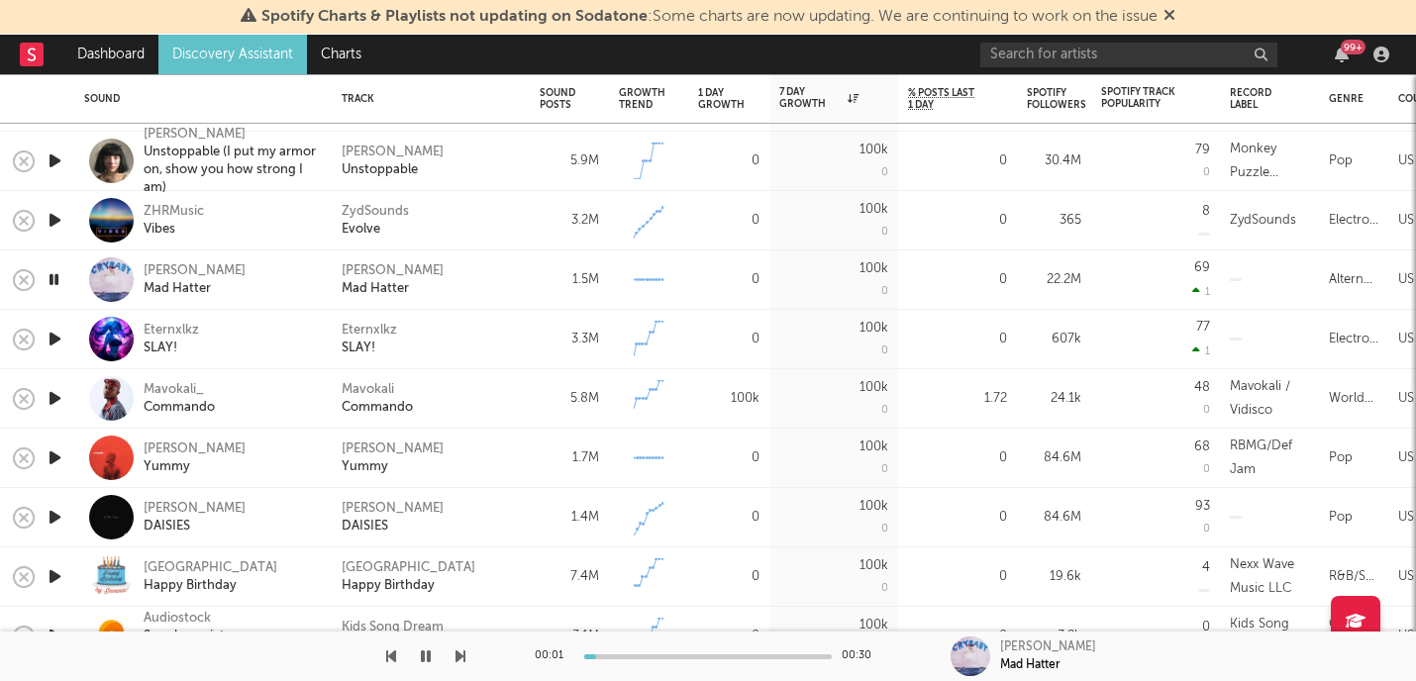
click at [50, 339] on icon "button" at bounding box center [55, 339] width 21 height 25
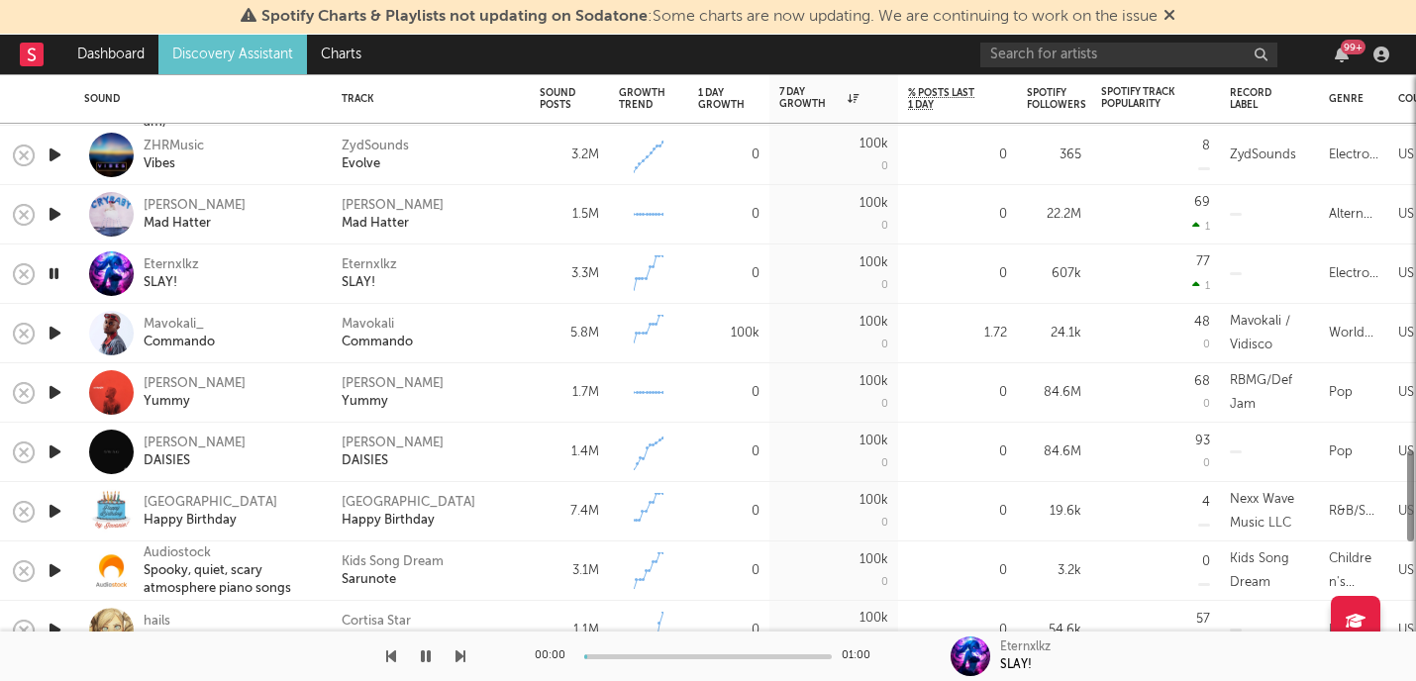
click at [50, 331] on icon "button" at bounding box center [55, 333] width 21 height 25
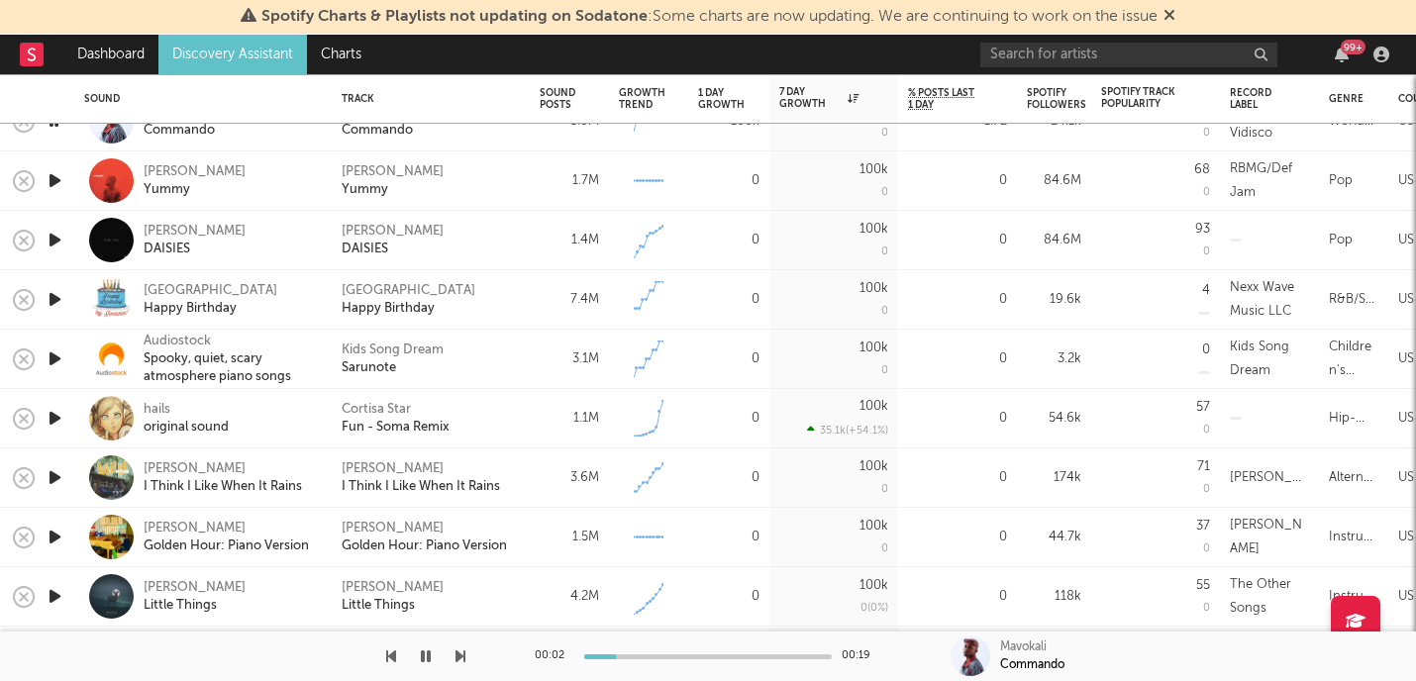
click at [66, 359] on div at bounding box center [55, 359] width 40 height 59
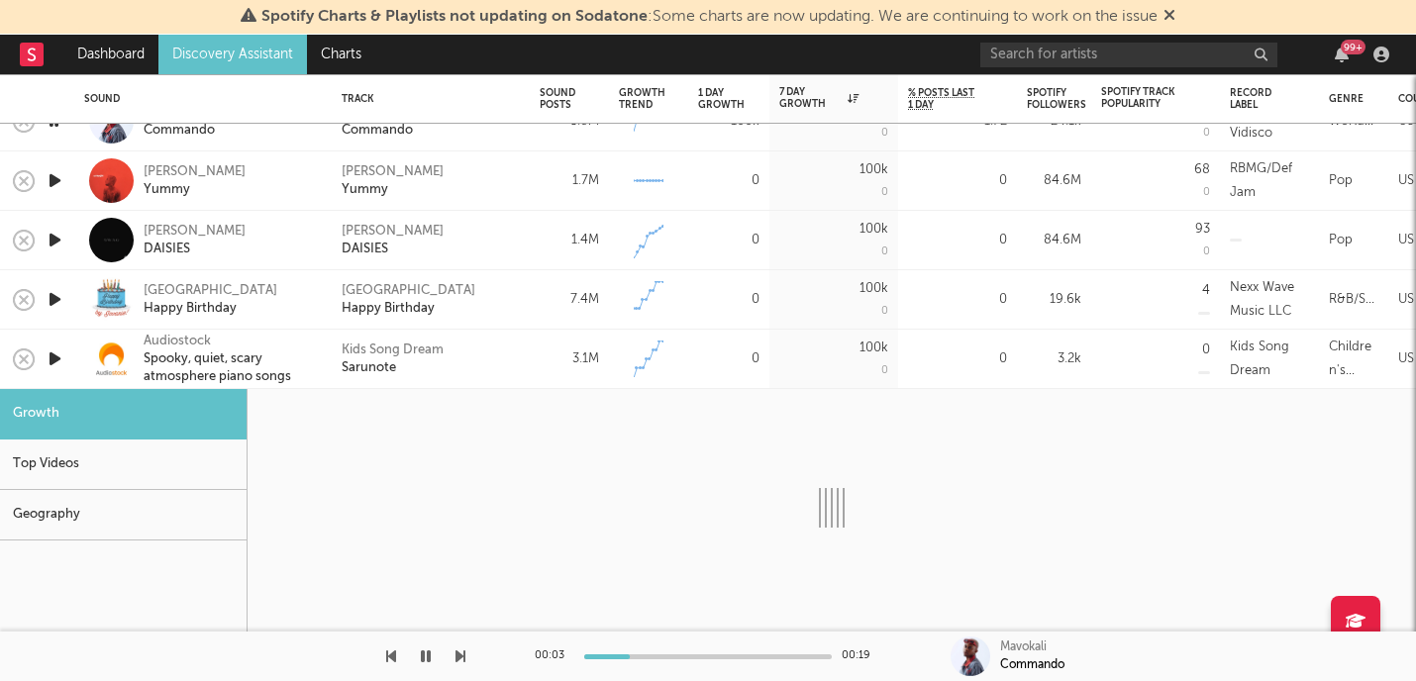
click at [86, 366] on div "Audiostock Spooky, quiet, scary atmosphere piano songs" at bounding box center [203, 359] width 238 height 58
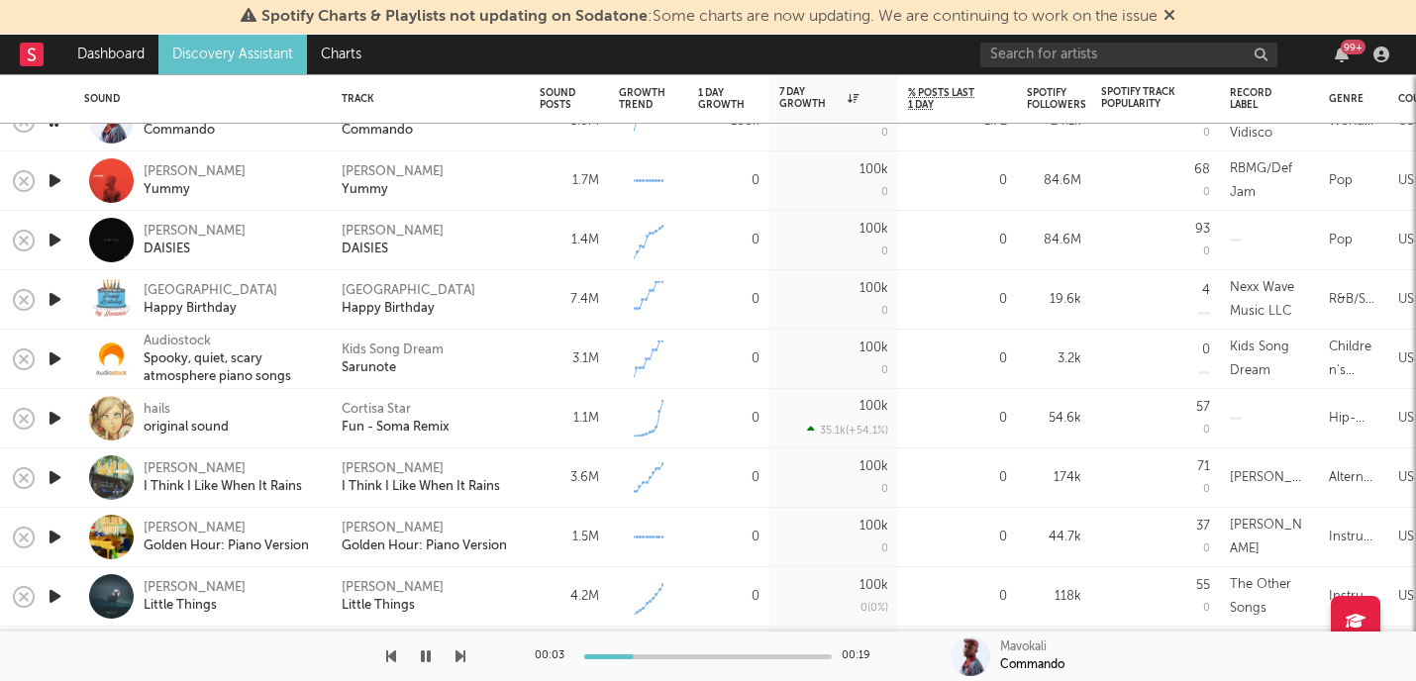
click at [54, 358] on icon "button" at bounding box center [55, 359] width 21 height 25
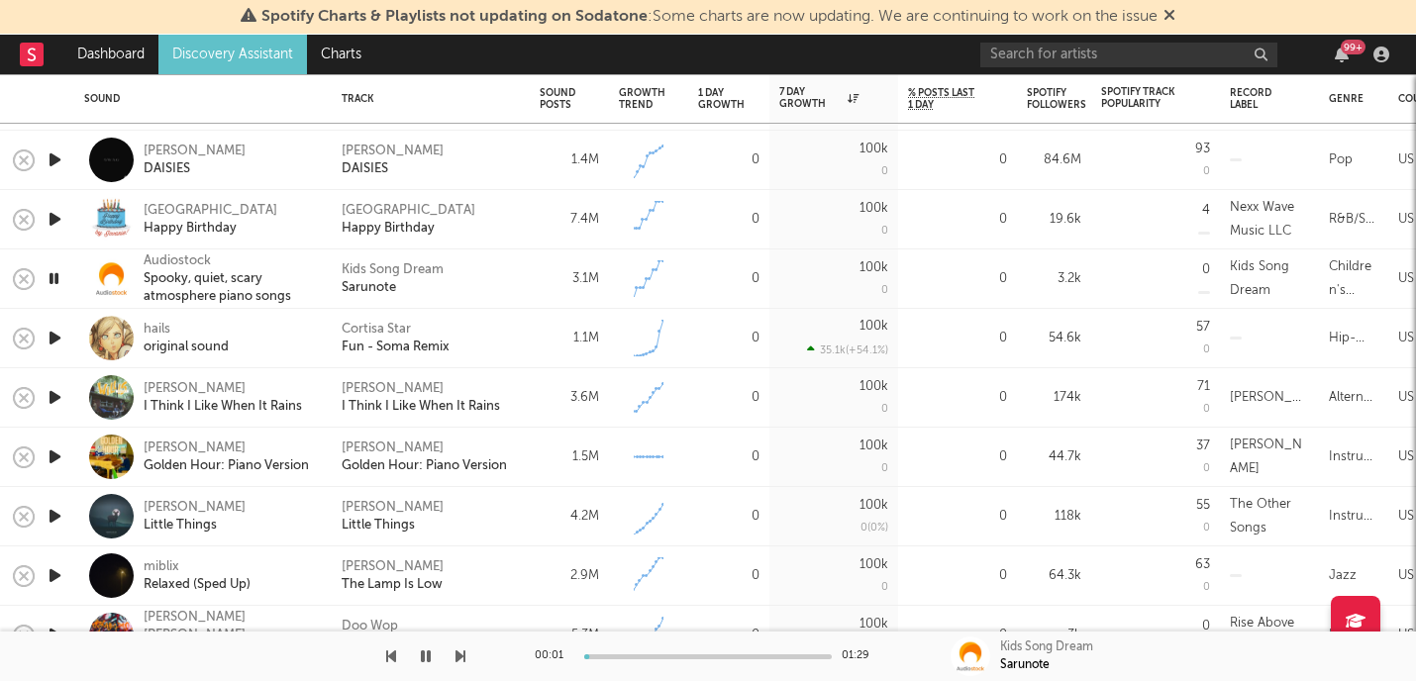
click at [55, 395] on icon "button" at bounding box center [55, 397] width 21 height 25
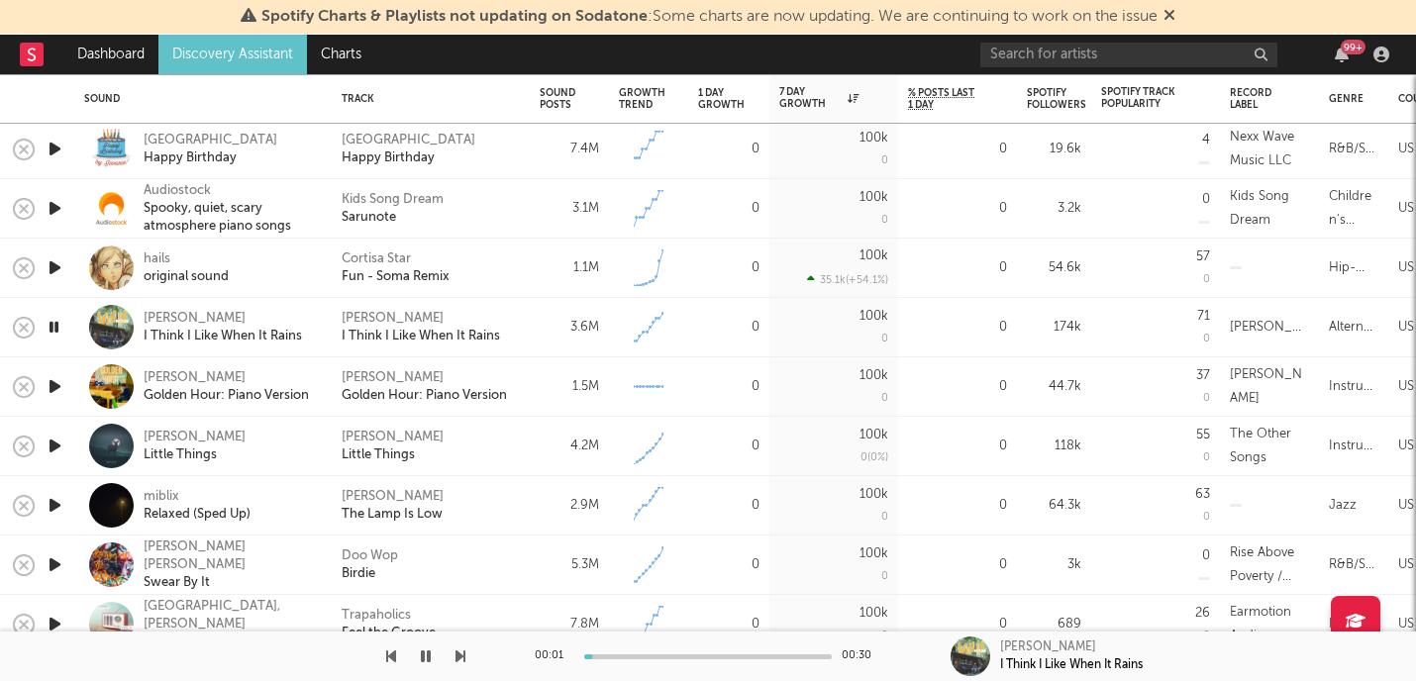
click at [55, 381] on icon "button" at bounding box center [55, 386] width 21 height 25
click at [52, 447] on icon "button" at bounding box center [55, 446] width 21 height 25
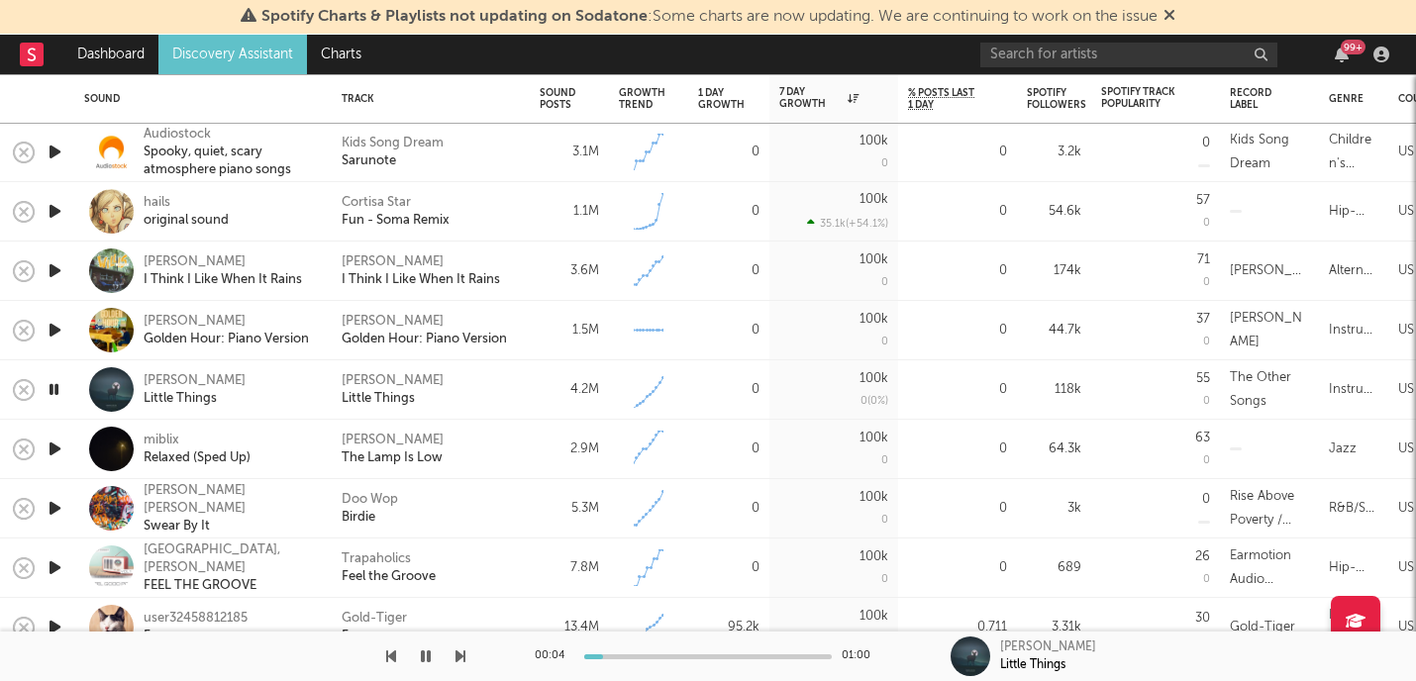
click at [57, 449] on icon "button" at bounding box center [55, 449] width 21 height 25
click at [45, 506] on icon "button" at bounding box center [55, 508] width 21 height 25
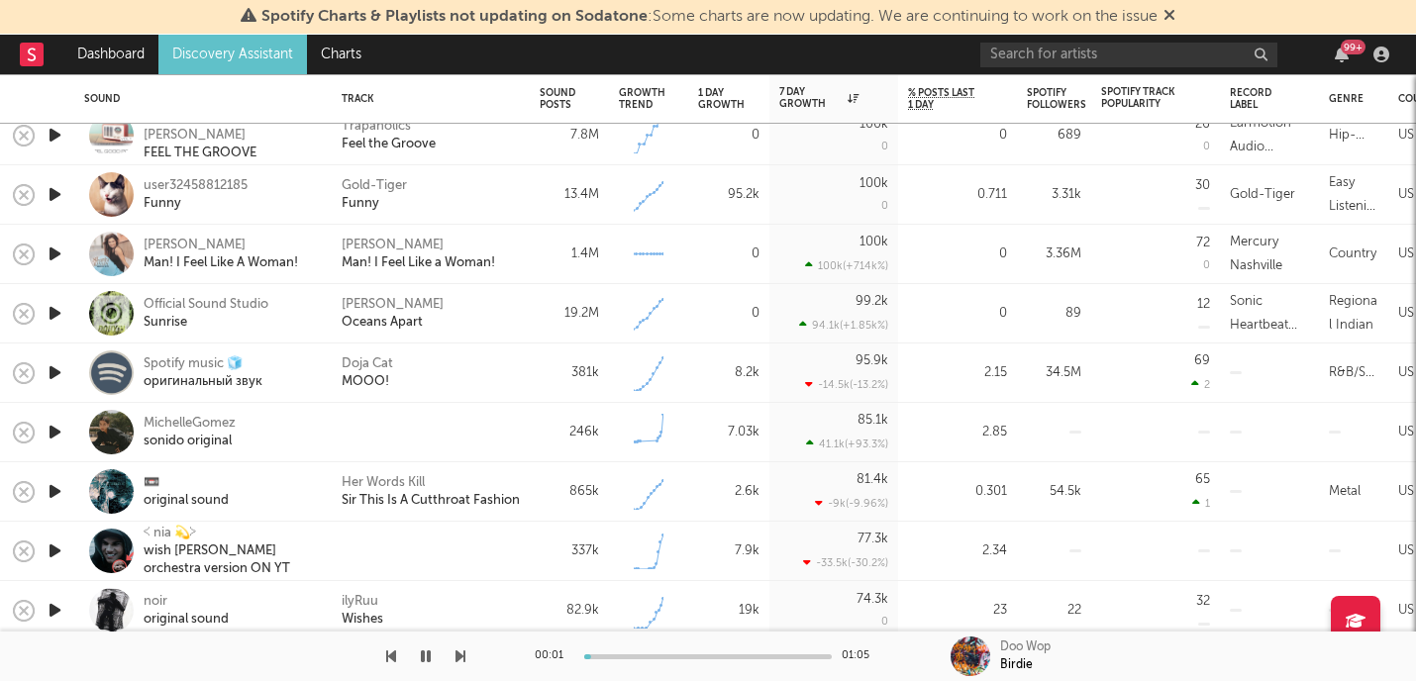
click at [51, 430] on icon "button" at bounding box center [55, 432] width 21 height 25
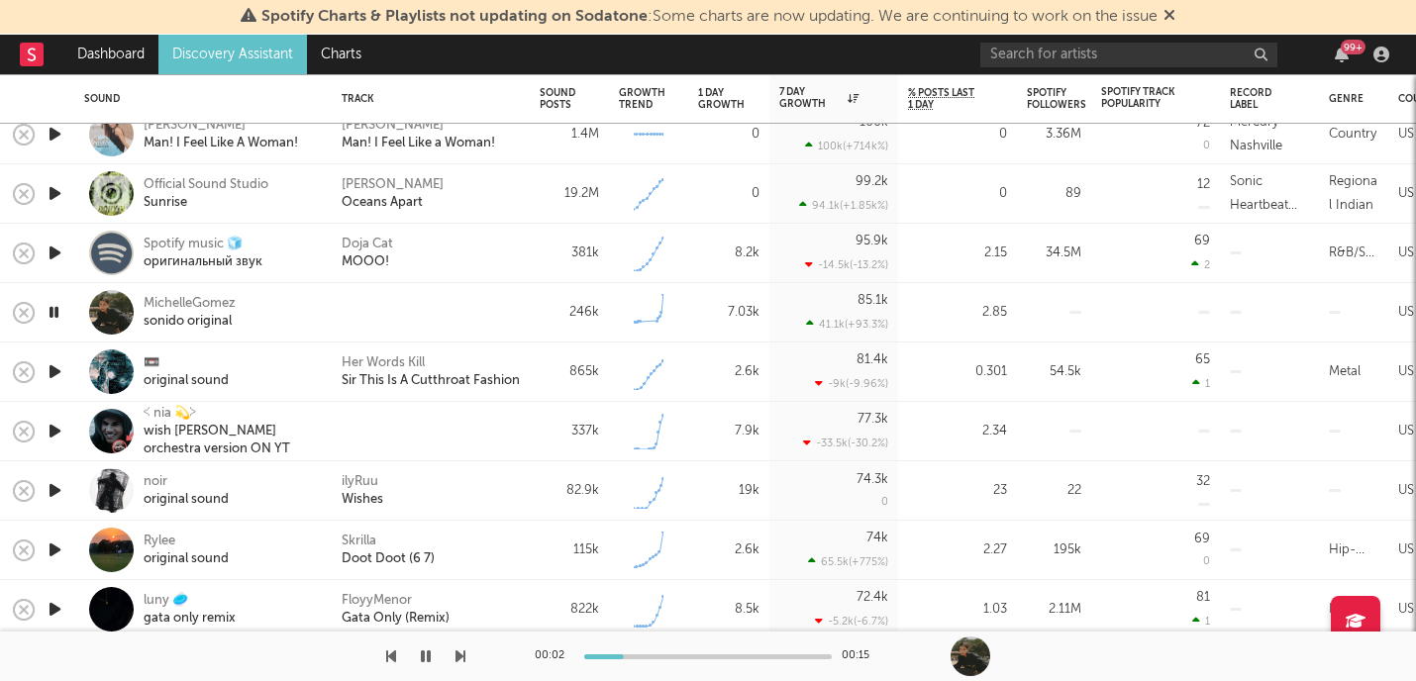
click at [52, 373] on icon "button" at bounding box center [55, 371] width 21 height 25
click at [56, 428] on icon "button" at bounding box center [55, 431] width 21 height 25
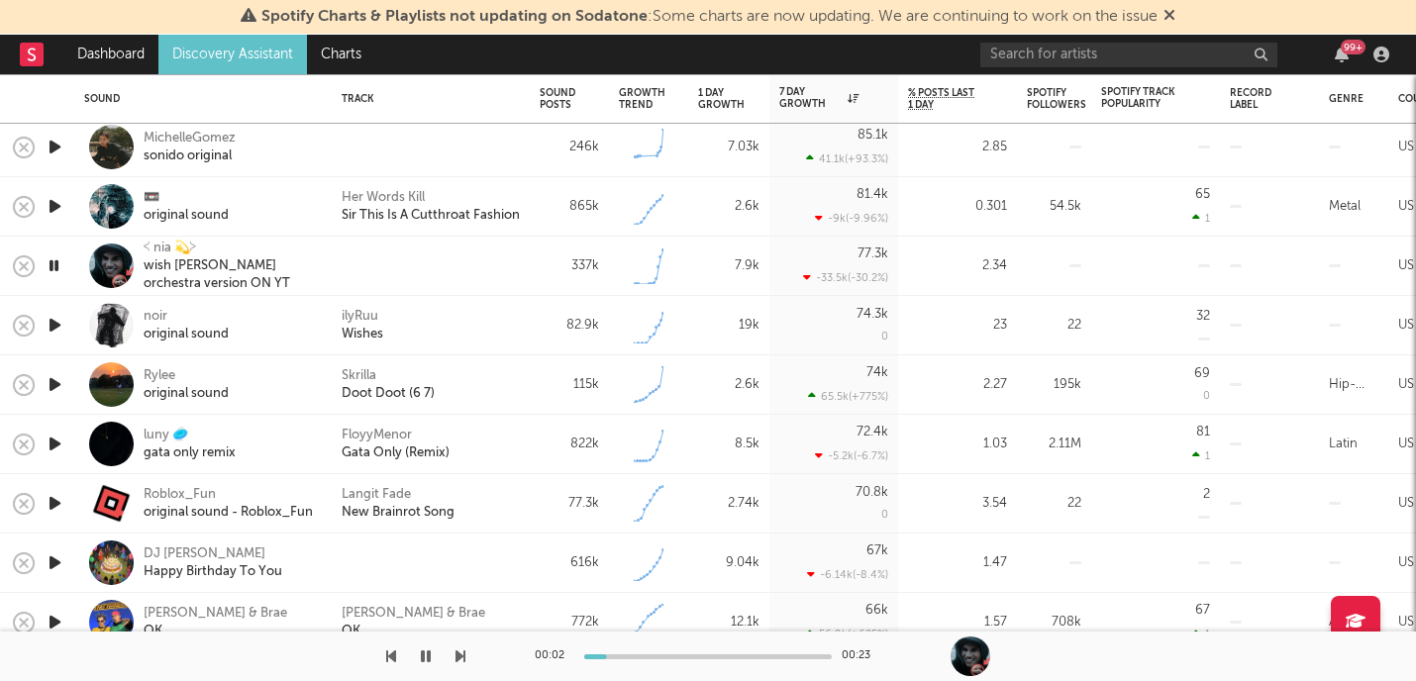
click at [50, 323] on icon "button" at bounding box center [55, 325] width 21 height 25
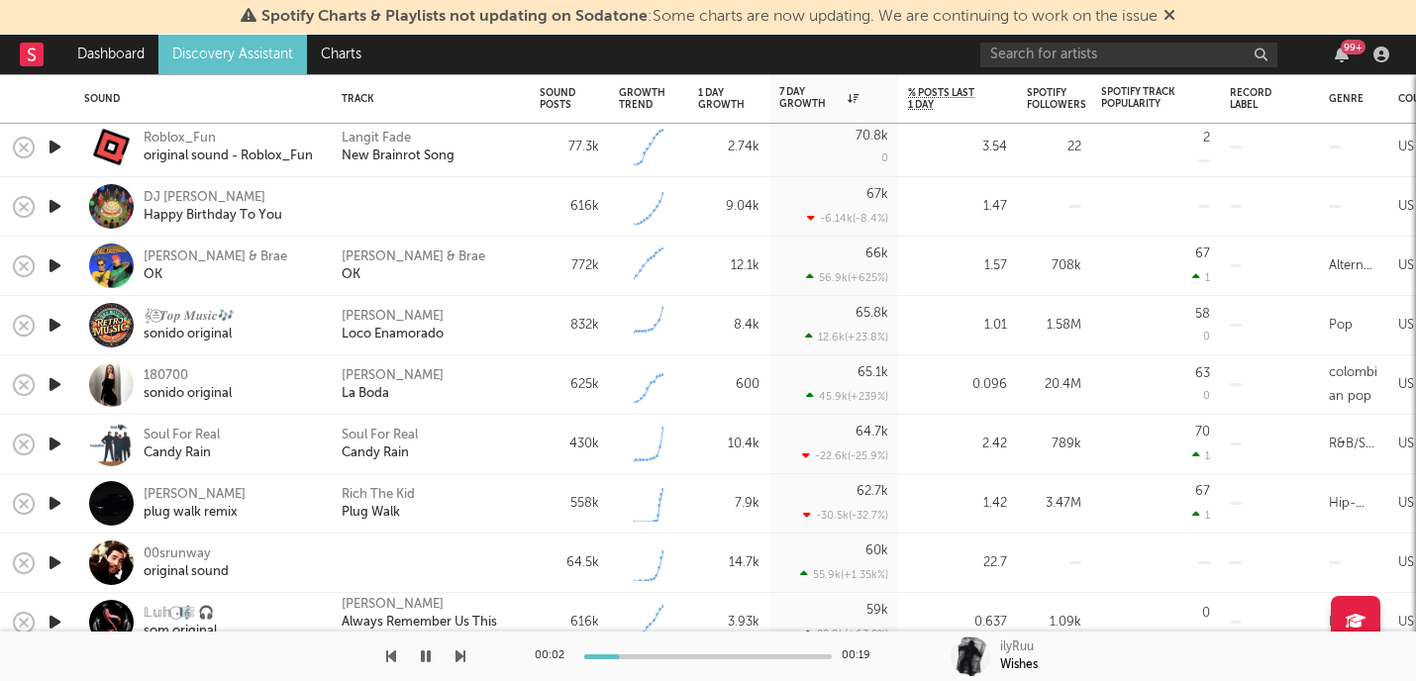
click at [51, 382] on icon "button" at bounding box center [55, 384] width 21 height 25
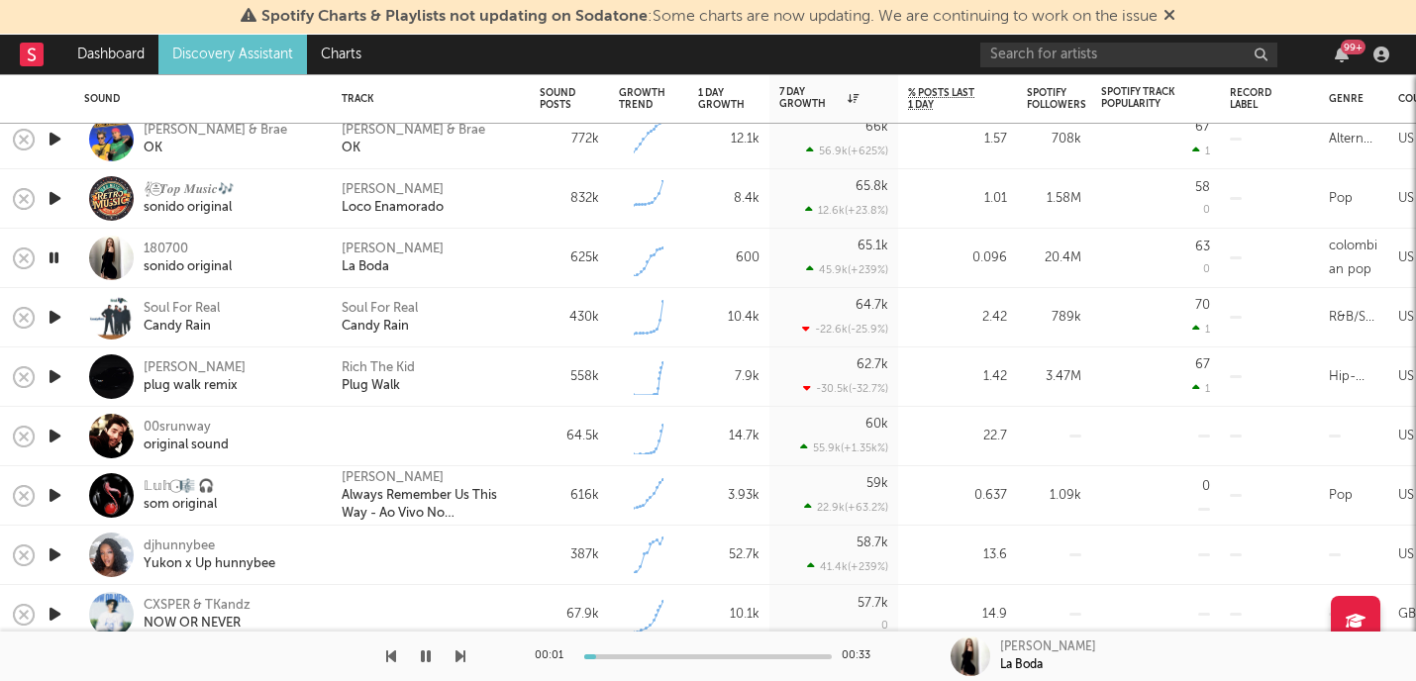
click at [51, 382] on icon "button" at bounding box center [55, 376] width 21 height 25
click at [206, 389] on div "plug walk remix" at bounding box center [195, 386] width 102 height 18
click at [53, 383] on icon "button" at bounding box center [54, 376] width 19 height 25
